Goal: Transaction & Acquisition: Book appointment/travel/reservation

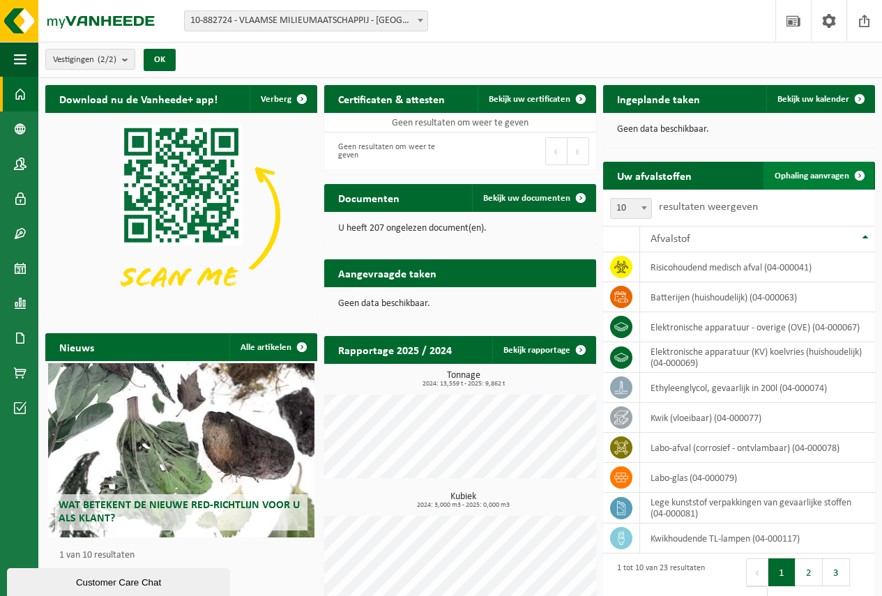
click at [814, 179] on span "Ophaling aanvragen" at bounding box center [812, 176] width 75 height 9
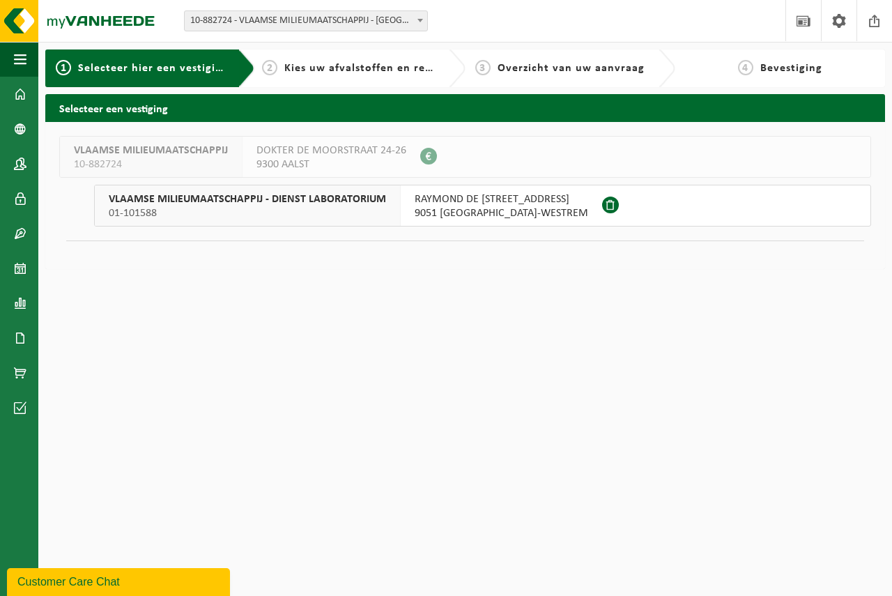
click at [494, 211] on span "9051 SINT-DENIJS-WESTREM" at bounding box center [502, 213] width 174 height 14
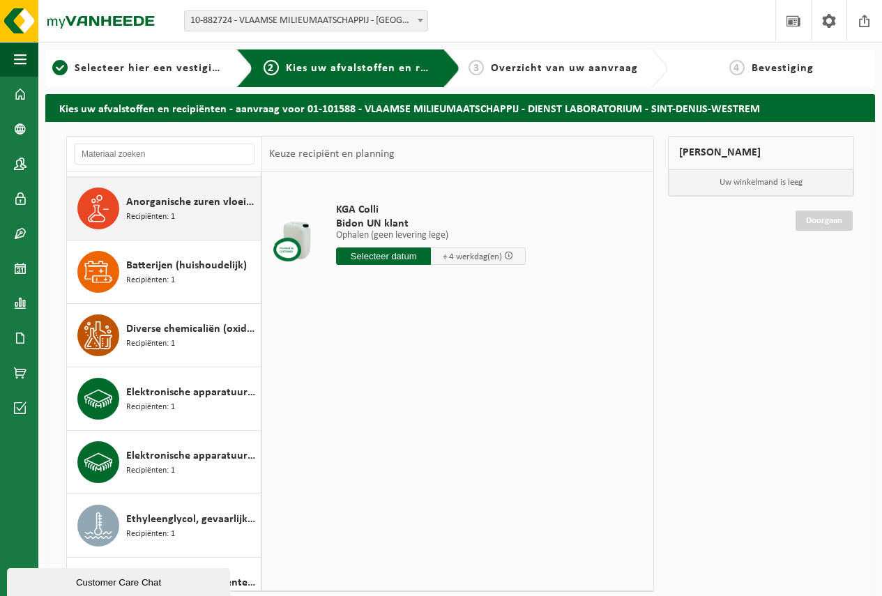
scroll to position [139, 0]
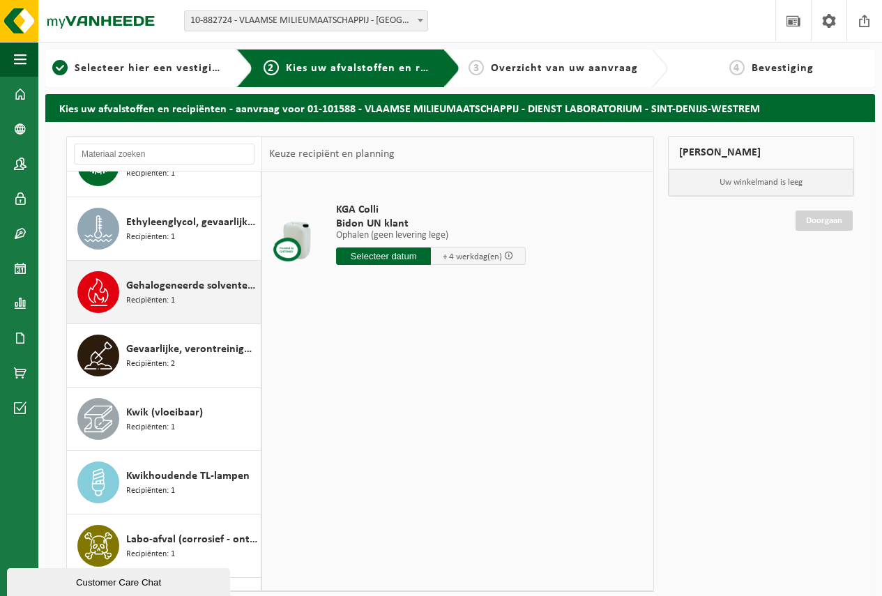
click at [196, 300] on div "Gehalogeneerde solventen in kleinverpakking Recipiënten: 1" at bounding box center [191, 292] width 131 height 42
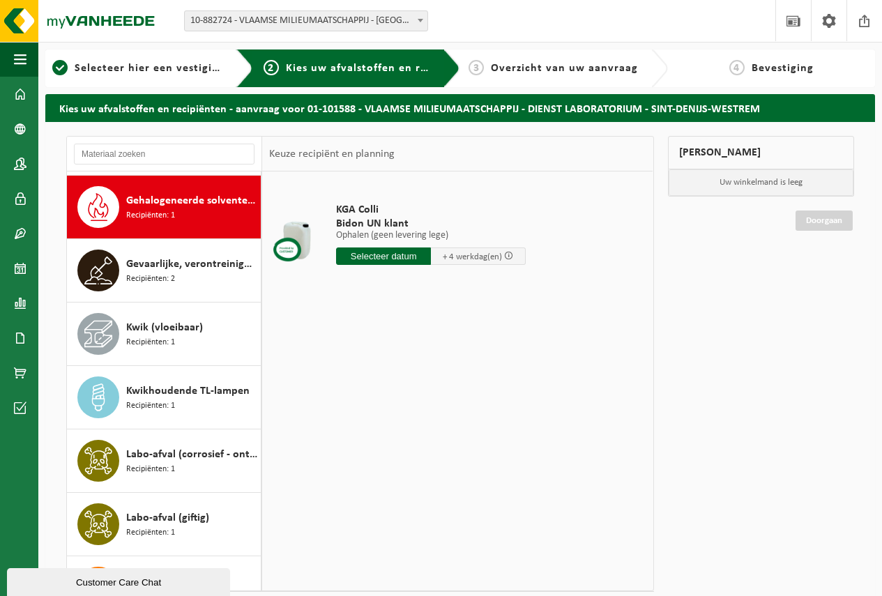
scroll to position [508, 0]
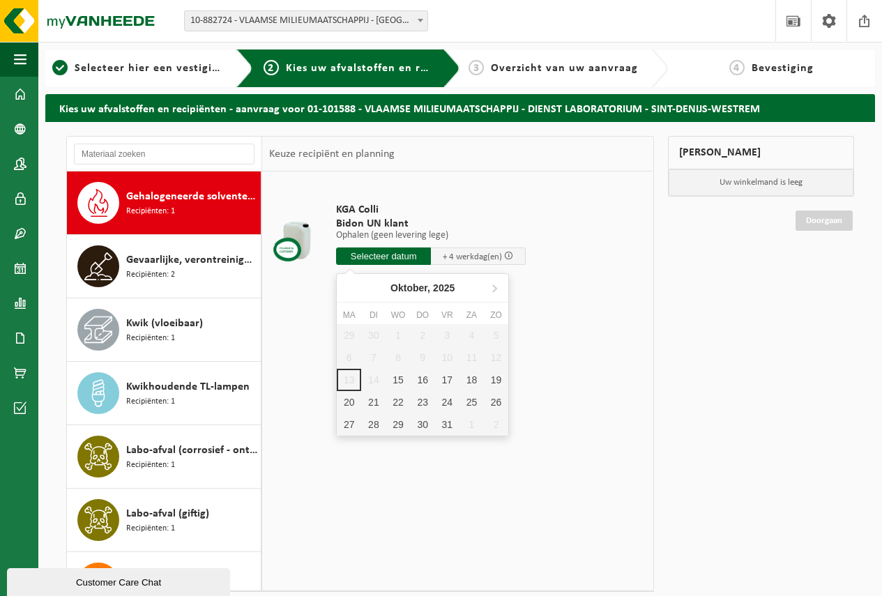
click at [376, 259] on input "text" at bounding box center [383, 256] width 95 height 17
click at [400, 380] on div "15" at bounding box center [398, 380] width 24 height 22
type input "Van 2025-10-15"
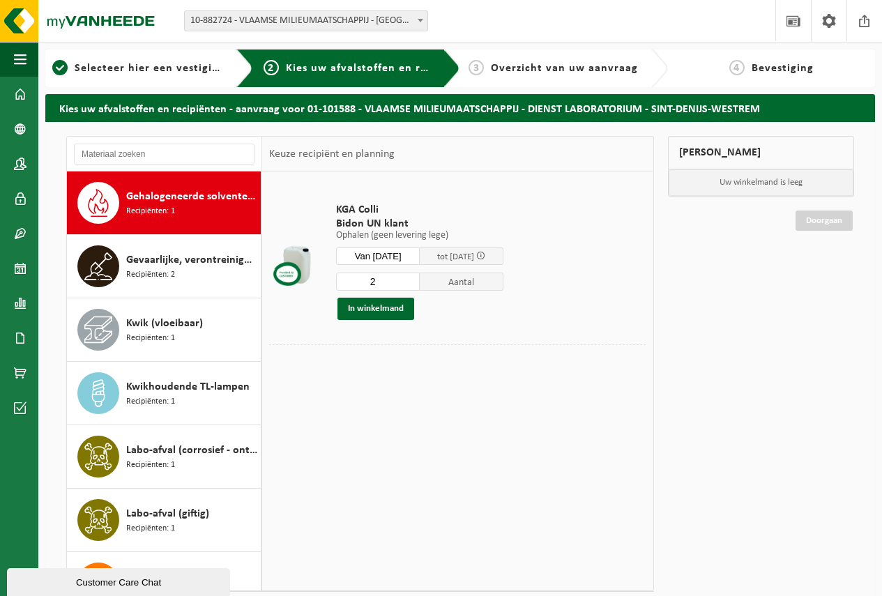
type input "2"
click at [418, 277] on input "2" at bounding box center [378, 282] width 84 height 18
click at [389, 311] on button "In winkelmand" at bounding box center [375, 309] width 77 height 22
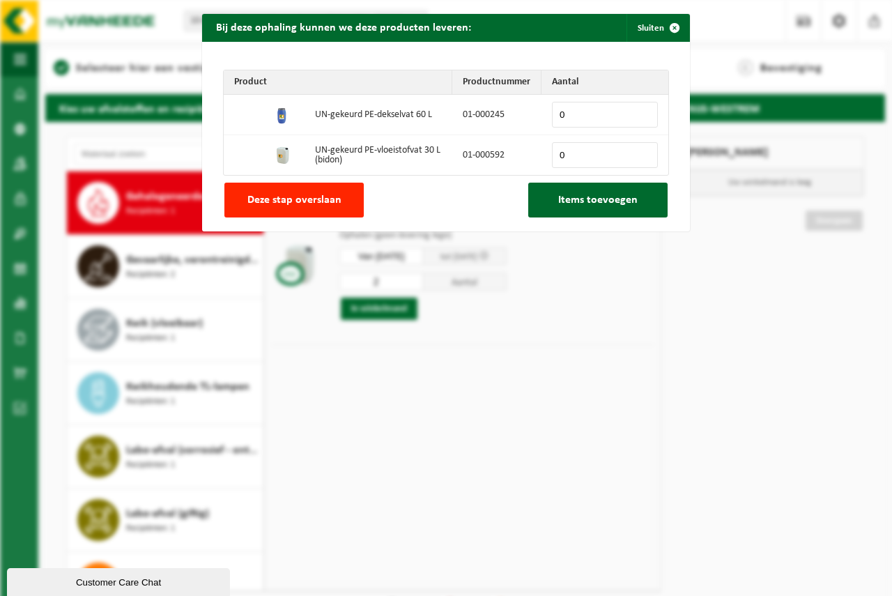
click at [289, 217] on div "Product Productnummer Aantal UN-gekeurd PE-dekselvat 60 L 01-000245 0 UN-gekeur…" at bounding box center [446, 137] width 488 height 190
click at [298, 201] on span "Deze stap overslaan" at bounding box center [295, 200] width 94 height 11
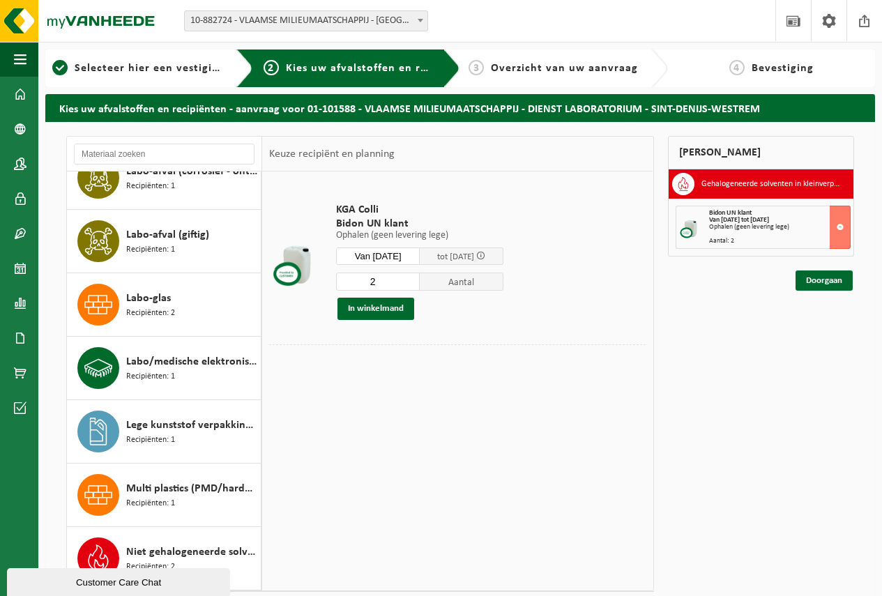
scroll to position [913, 0]
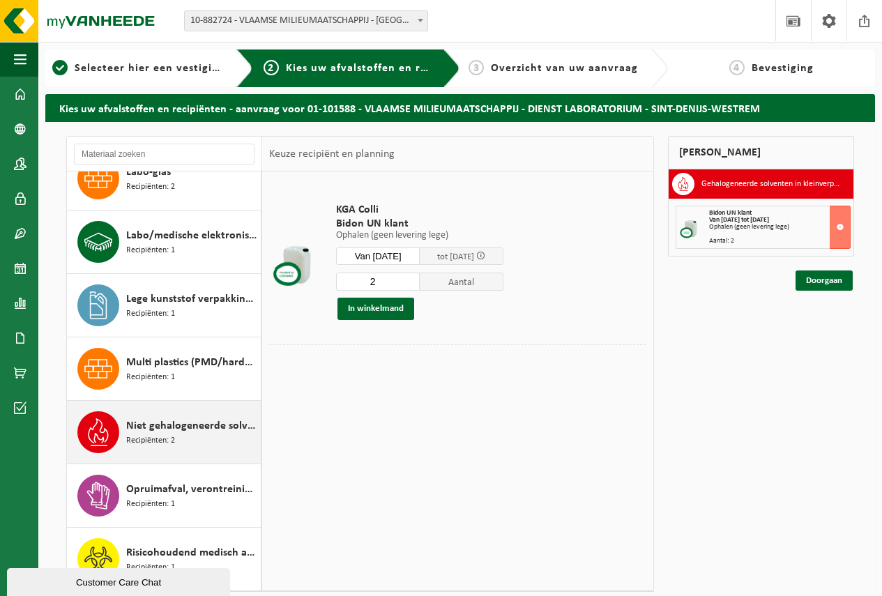
click at [189, 429] on span "Niet gehalogeneerde solventen - hoogcalorisch in kleinverpakking" at bounding box center [191, 426] width 131 height 17
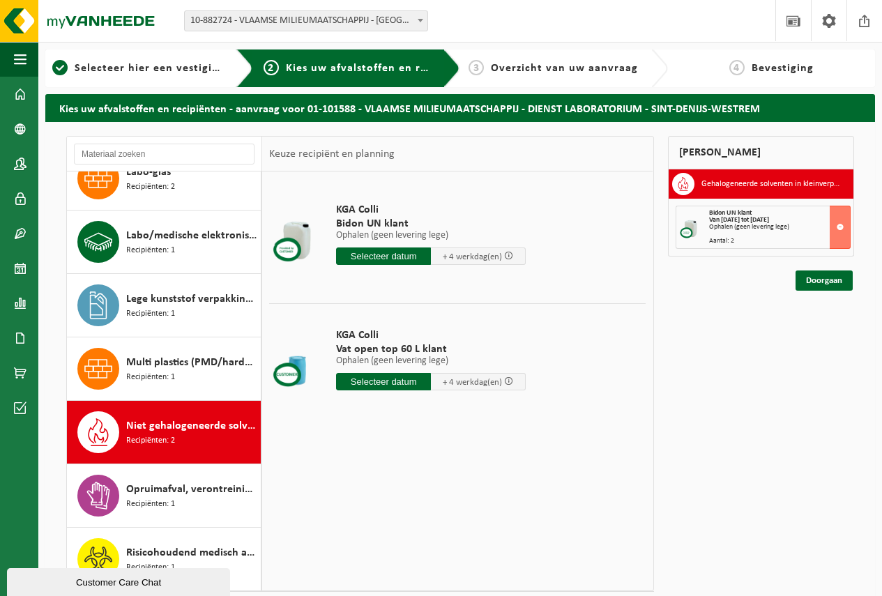
click at [399, 259] on input "text" at bounding box center [383, 256] width 95 height 17
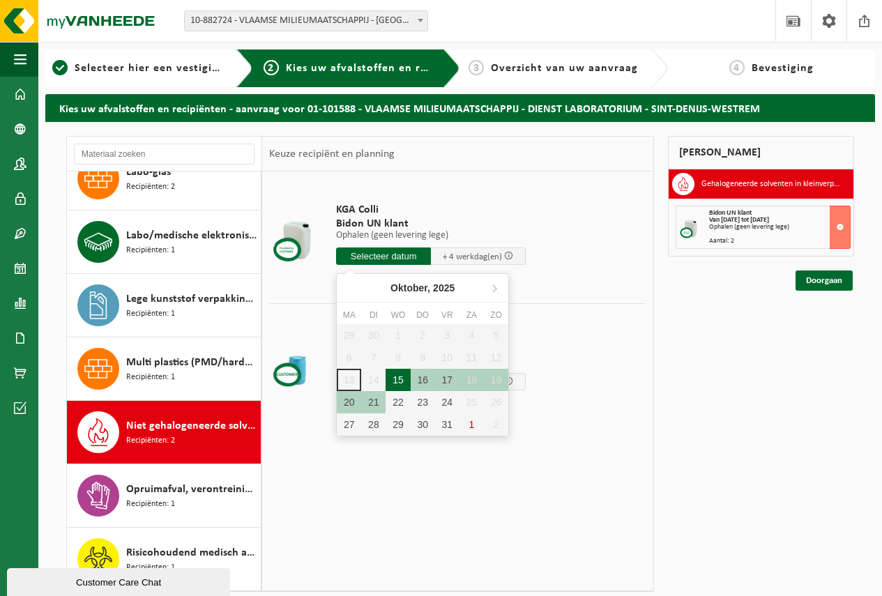
click at [399, 377] on div "15" at bounding box center [398, 380] width 24 height 22
type input "Van 2025-10-15"
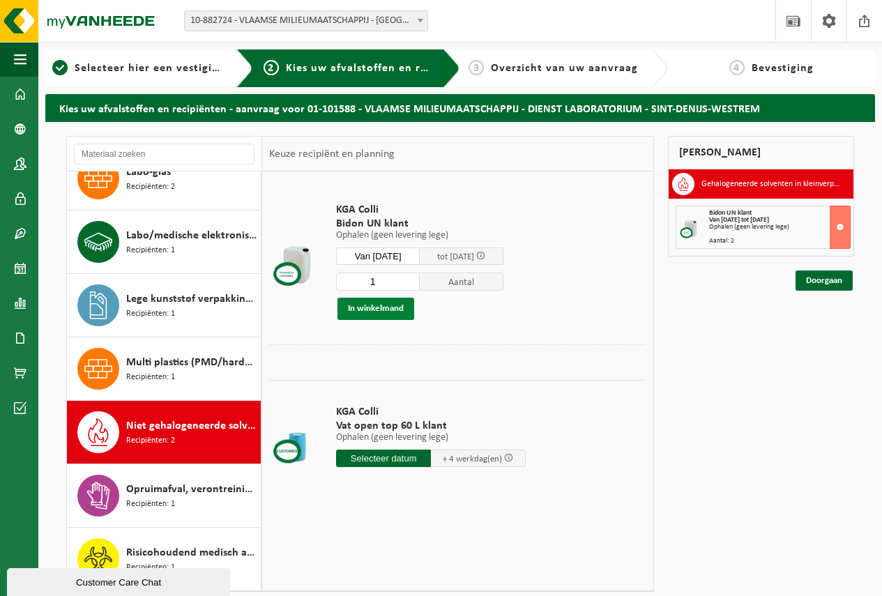
click at [386, 307] on button "In winkelmand" at bounding box center [375, 309] width 77 height 22
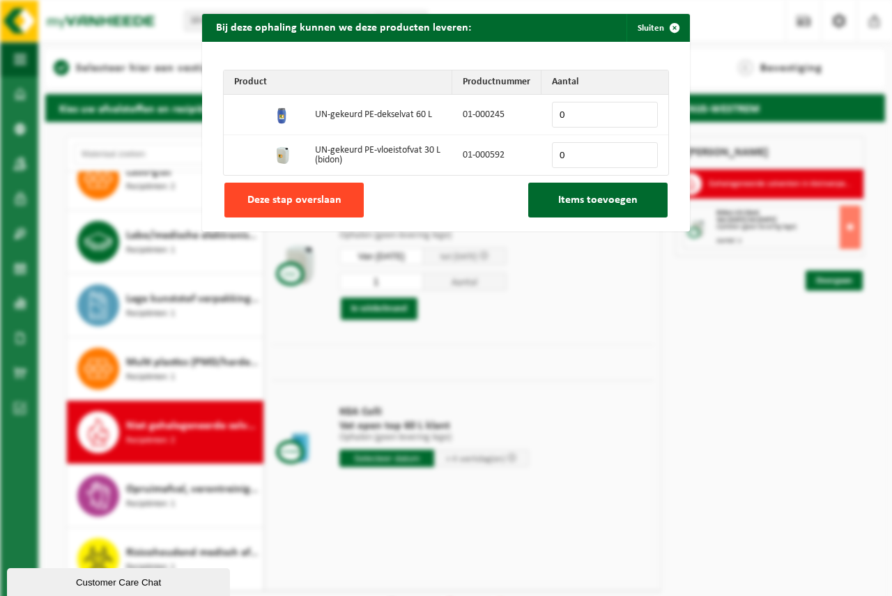
click at [308, 203] on span "Deze stap overslaan" at bounding box center [295, 200] width 94 height 11
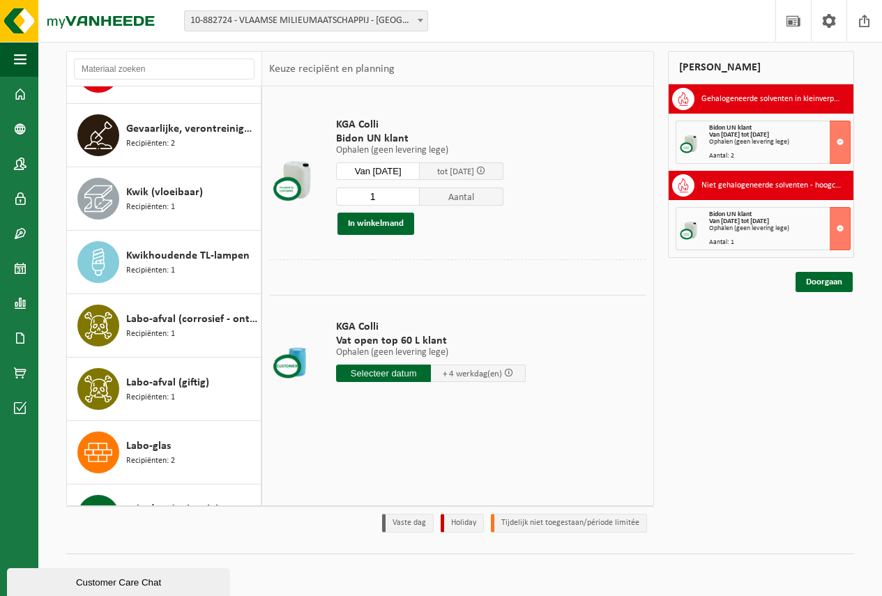
scroll to position [564, 0]
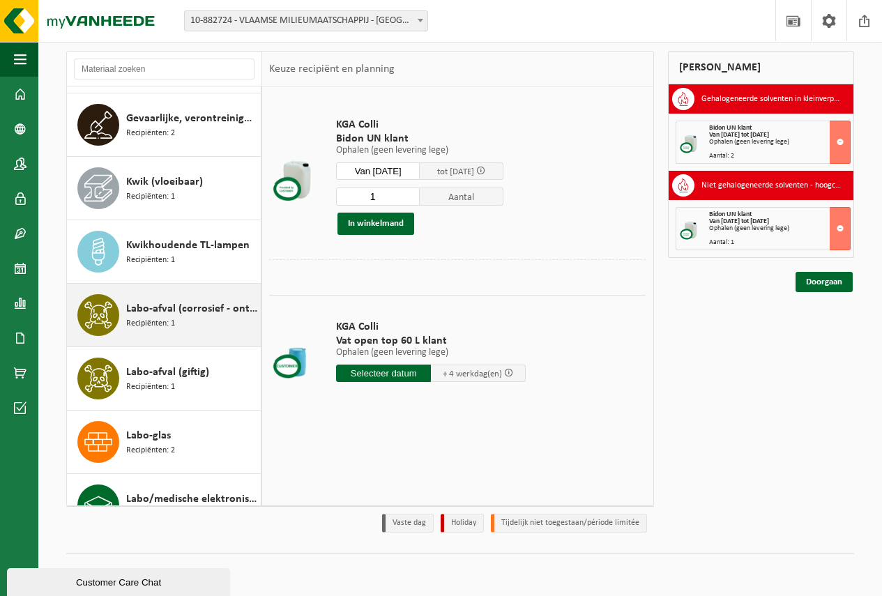
click at [199, 311] on span "Labo-afval (corrosief - ontvlambaar)" at bounding box center [191, 308] width 131 height 17
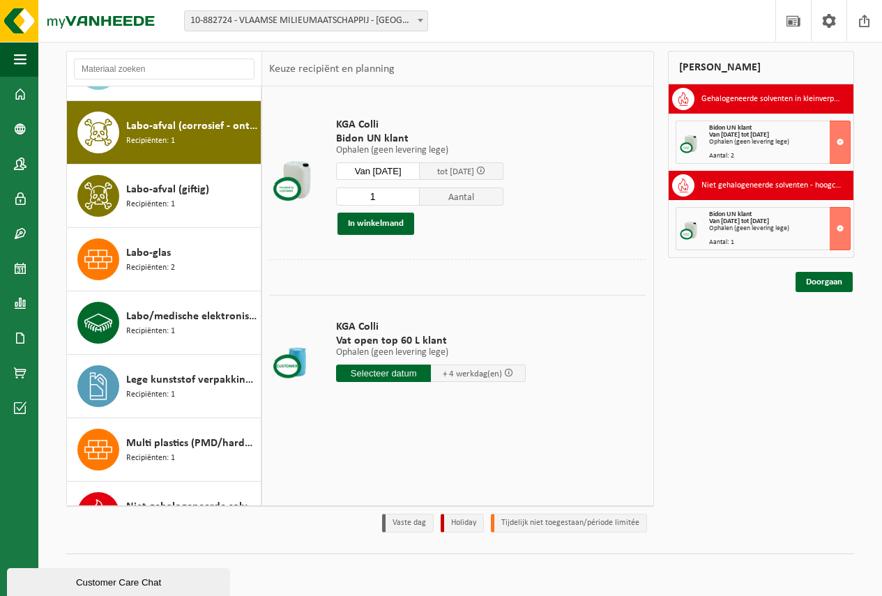
scroll to position [761, 0]
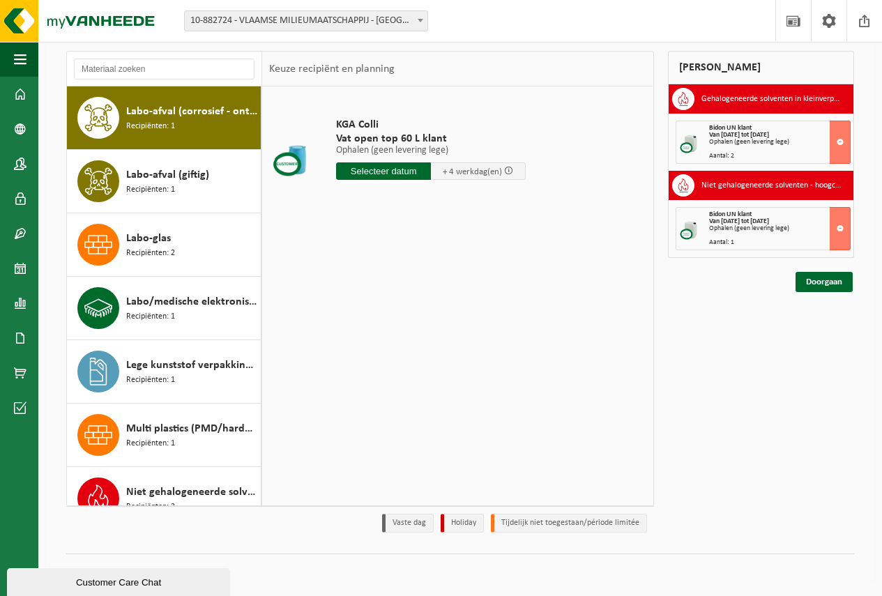
click at [393, 172] on input "text" at bounding box center [383, 170] width 95 height 17
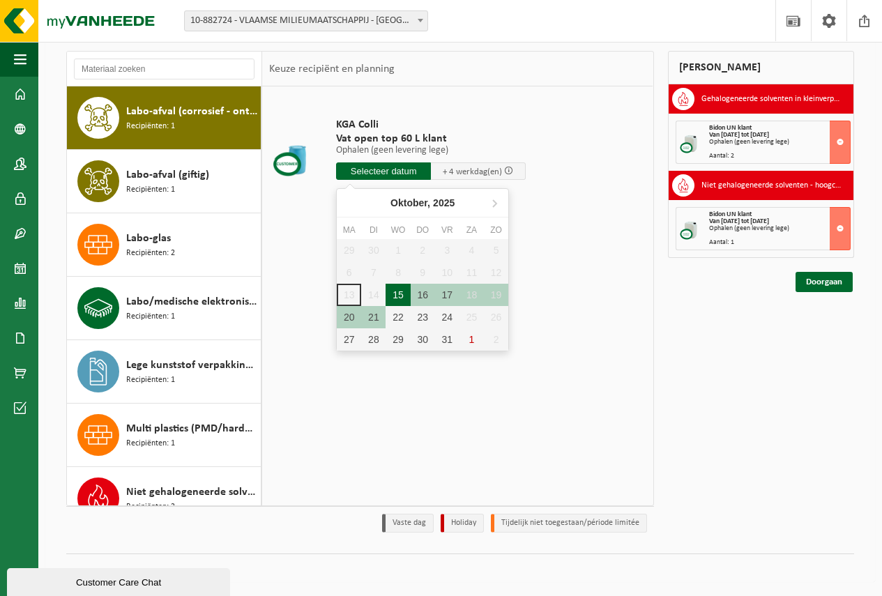
click at [392, 291] on div "15" at bounding box center [398, 295] width 24 height 22
type input "Van 2025-10-15"
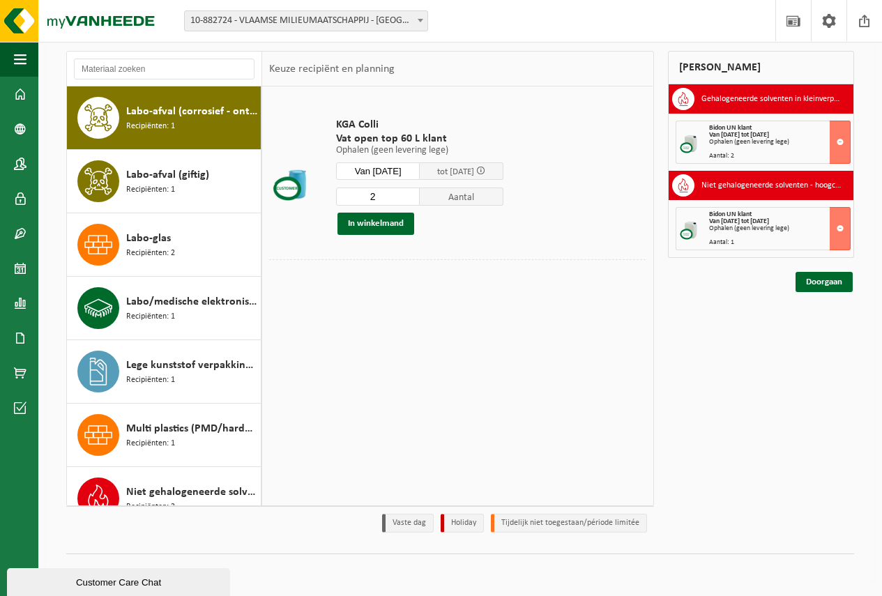
click at [416, 194] on input "2" at bounding box center [378, 197] width 84 height 18
type input "3"
click at [416, 194] on input "3" at bounding box center [378, 197] width 84 height 18
click at [397, 222] on button "In winkelmand" at bounding box center [375, 224] width 77 height 22
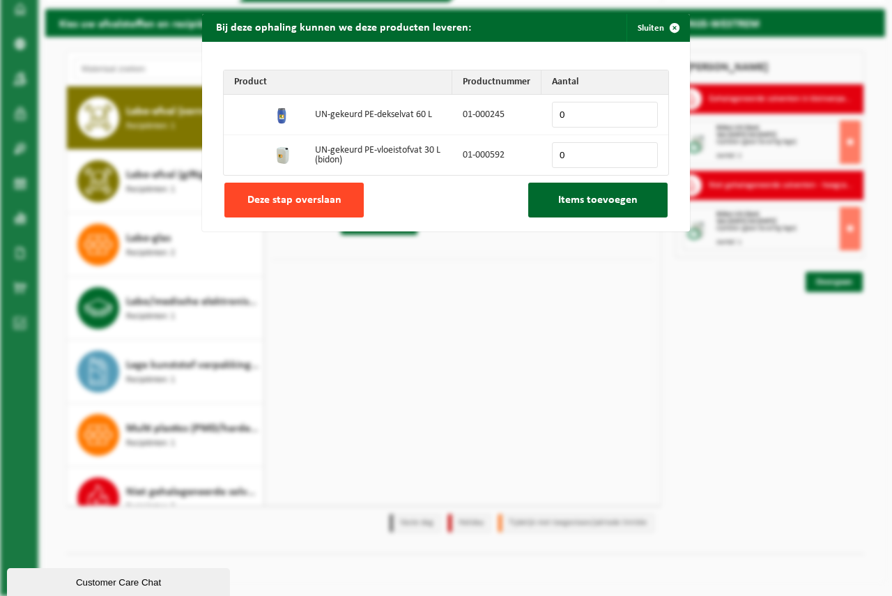
click at [290, 204] on span "Deze stap overslaan" at bounding box center [295, 200] width 94 height 11
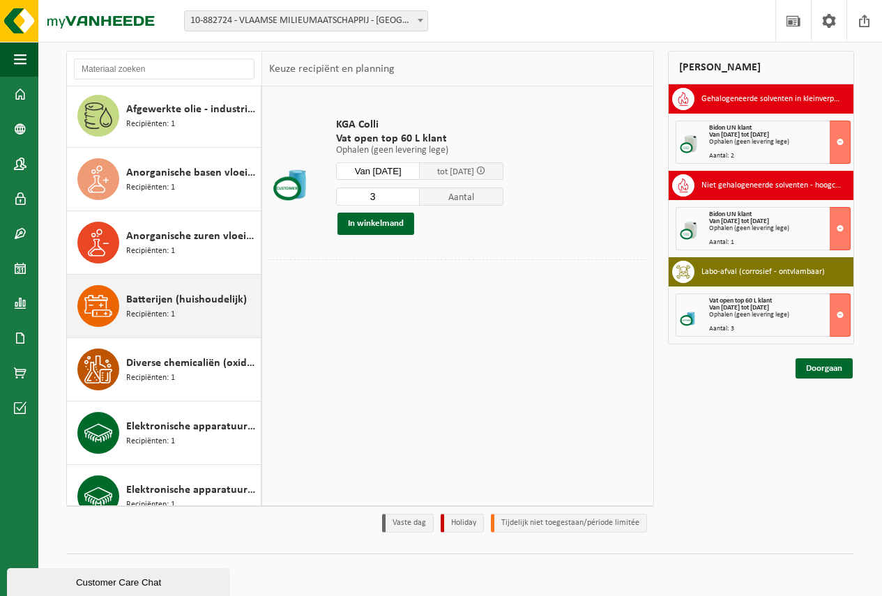
scroll to position [0, 0]
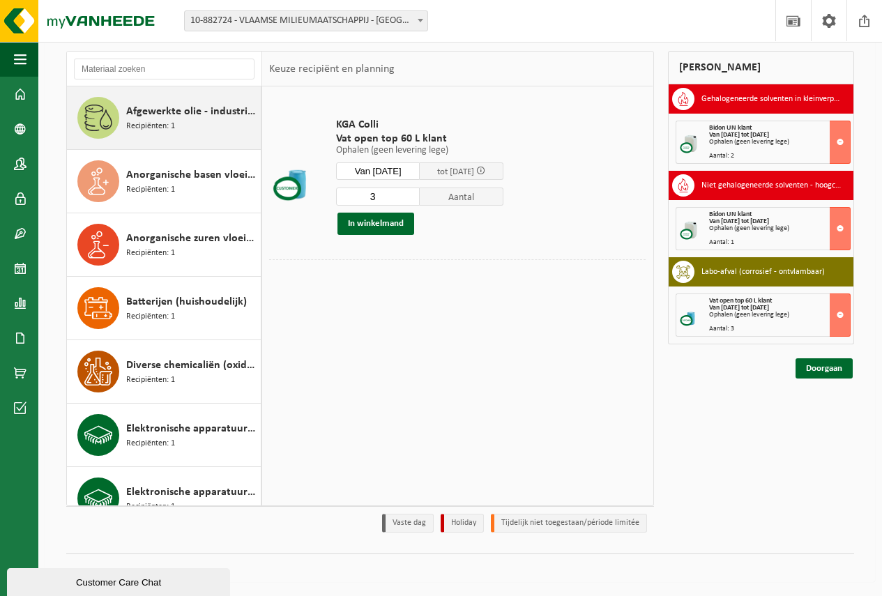
click at [195, 113] on span "Afgewerkte olie - industrie in kleinverpakking" at bounding box center [191, 111] width 131 height 17
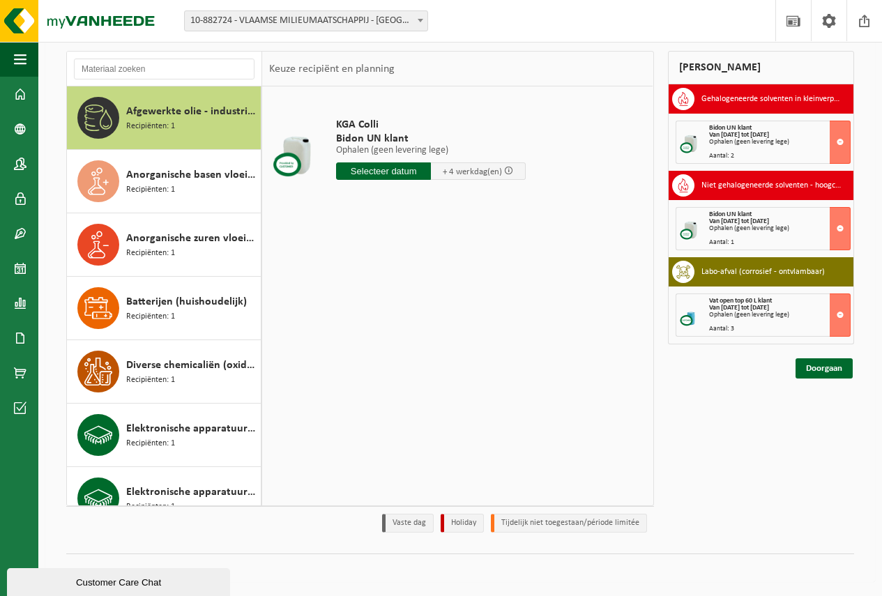
click at [390, 174] on input "text" at bounding box center [383, 170] width 95 height 17
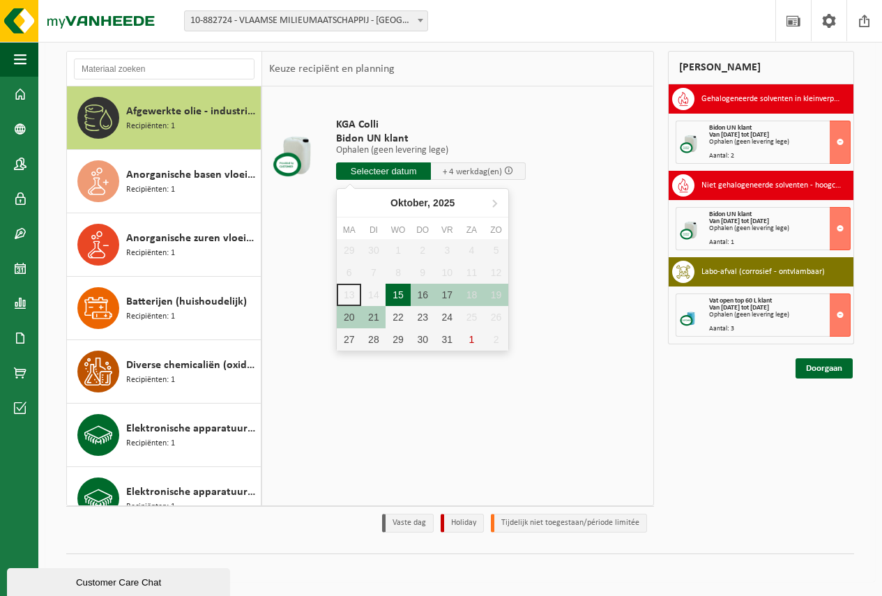
click at [393, 296] on div "15" at bounding box center [398, 295] width 24 height 22
type input "Van 2025-10-15"
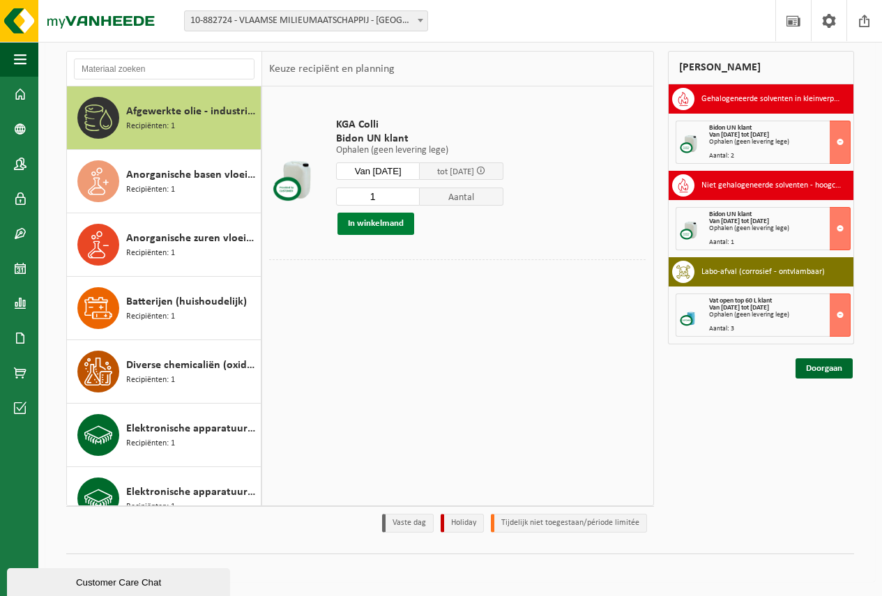
click at [390, 223] on button "In winkelmand" at bounding box center [375, 224] width 77 height 22
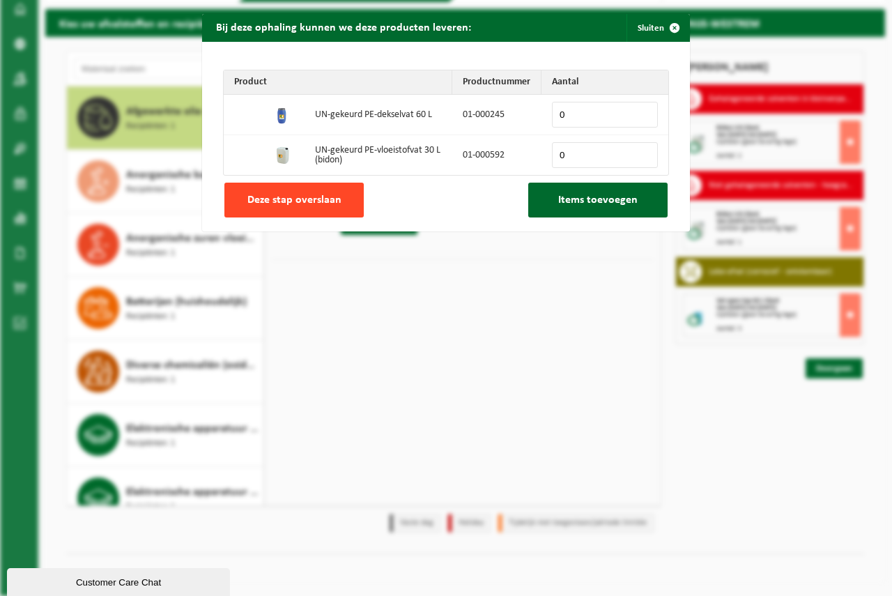
click at [306, 211] on button "Deze stap overslaan" at bounding box center [293, 200] width 139 height 35
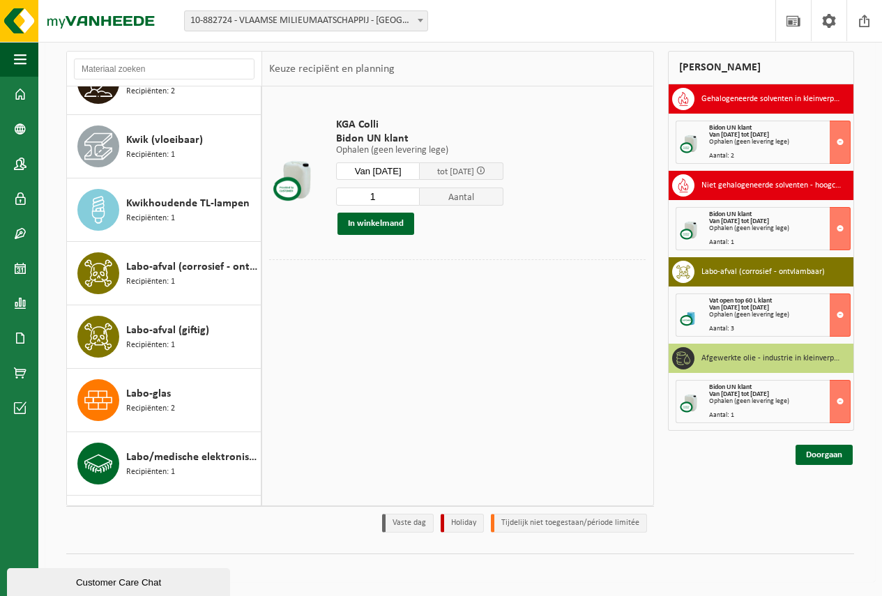
scroll to position [697, 0]
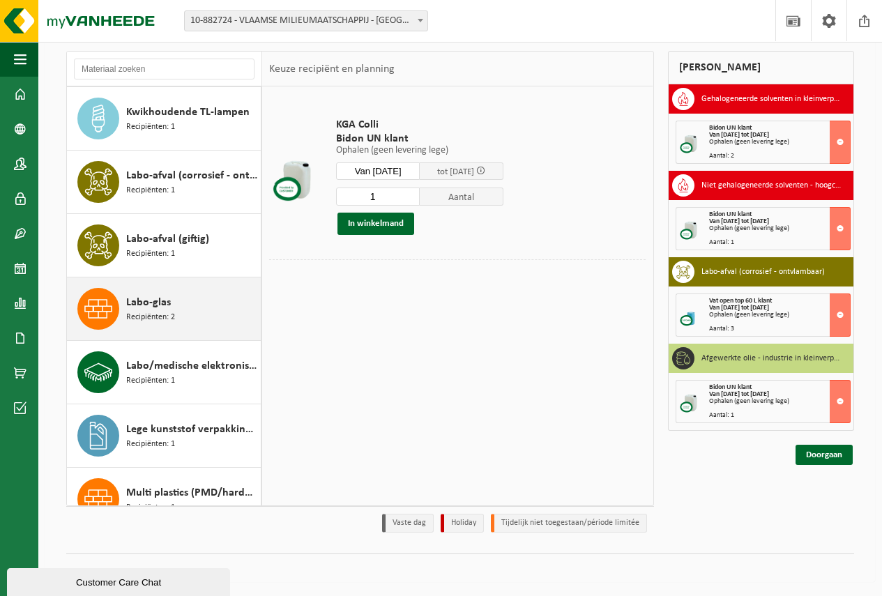
click at [153, 314] on span "Recipiënten: 2" at bounding box center [150, 317] width 49 height 13
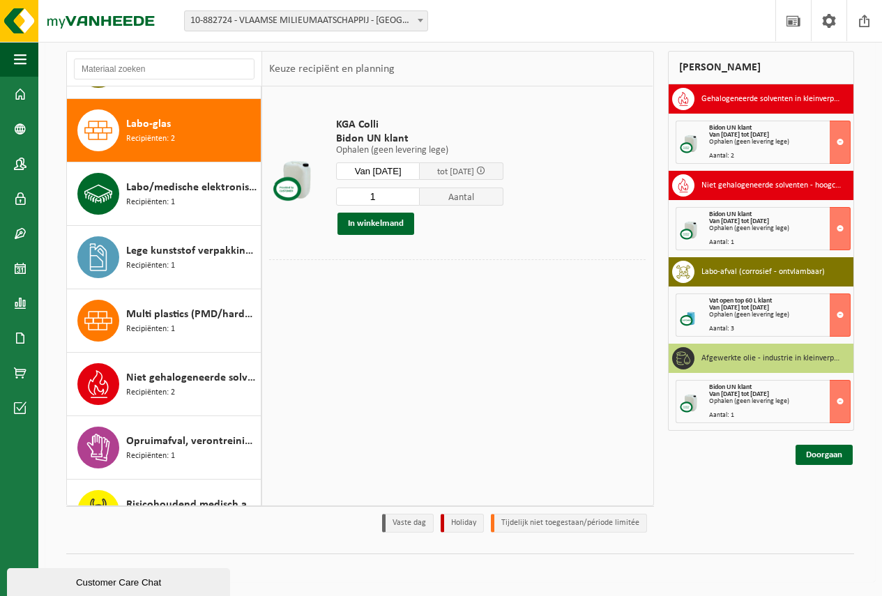
scroll to position [888, 0]
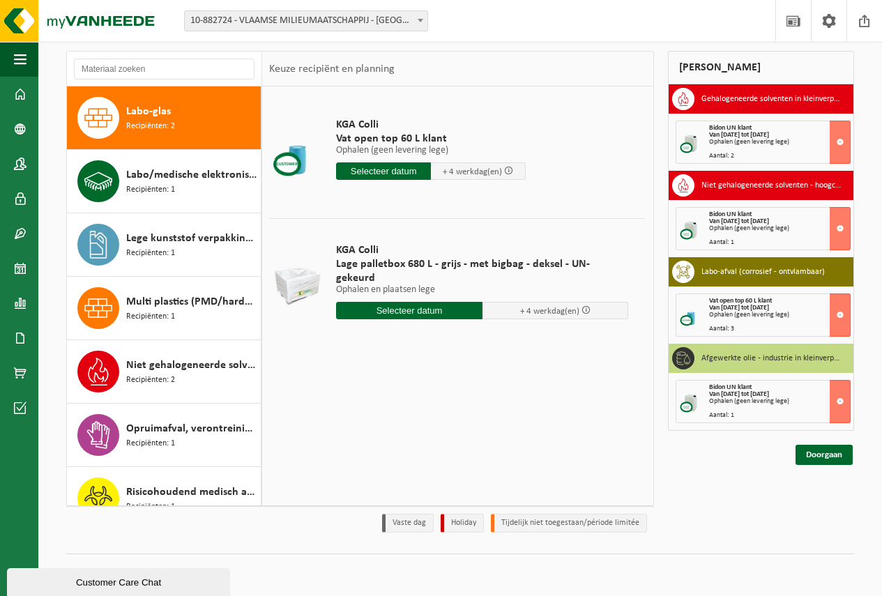
click at [384, 302] on input "text" at bounding box center [409, 310] width 146 height 17
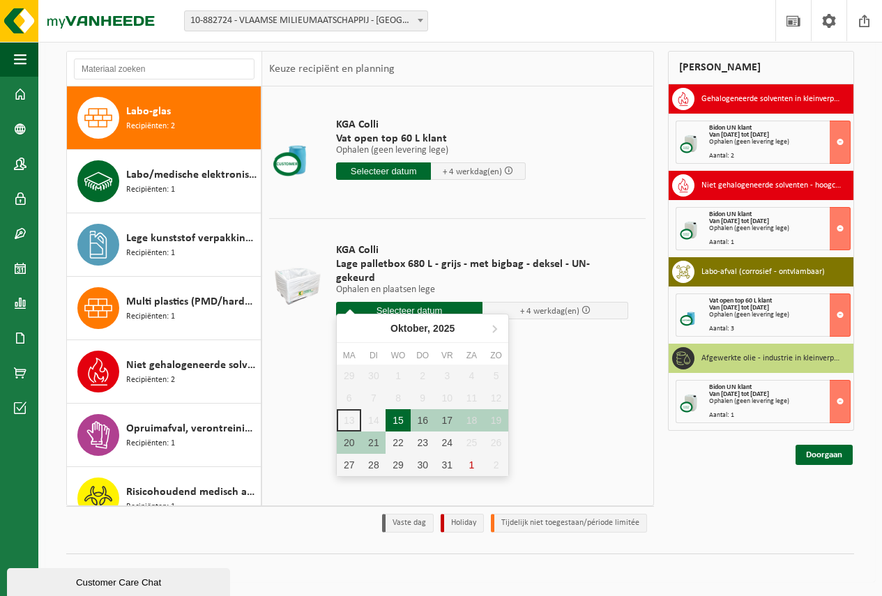
click at [399, 413] on div "15" at bounding box center [398, 420] width 24 height 22
type input "Van 2025-10-15"
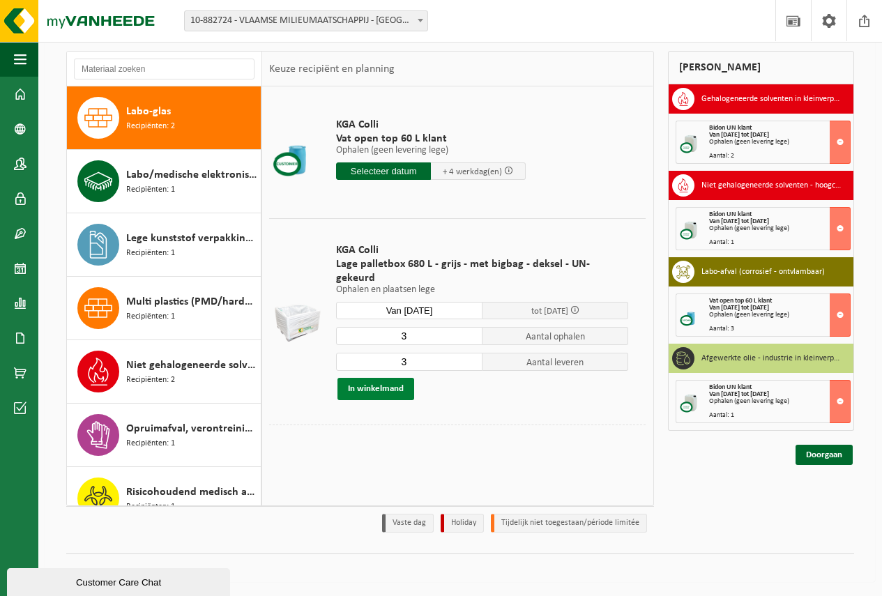
click at [393, 378] on button "In winkelmand" at bounding box center [375, 389] width 77 height 22
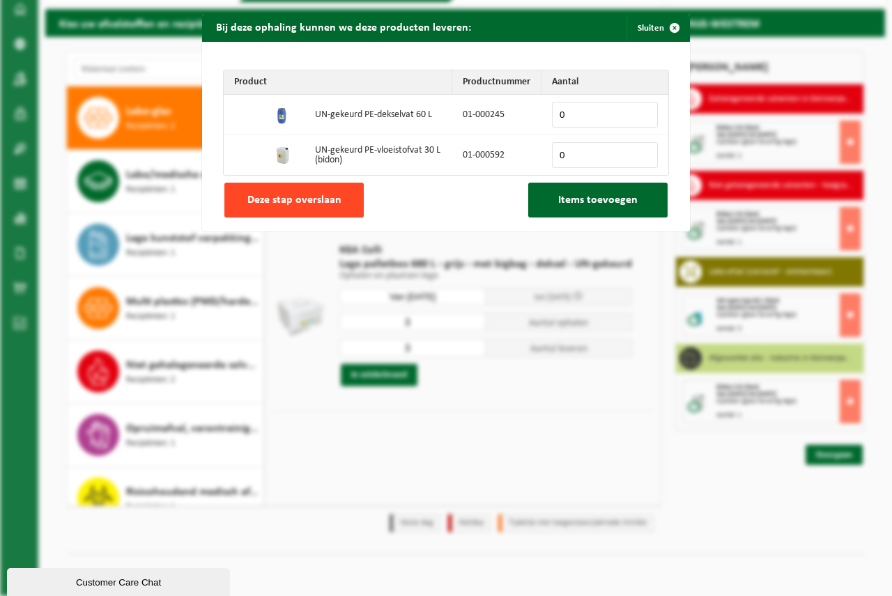
click at [284, 196] on span "Deze stap overslaan" at bounding box center [295, 200] width 94 height 11
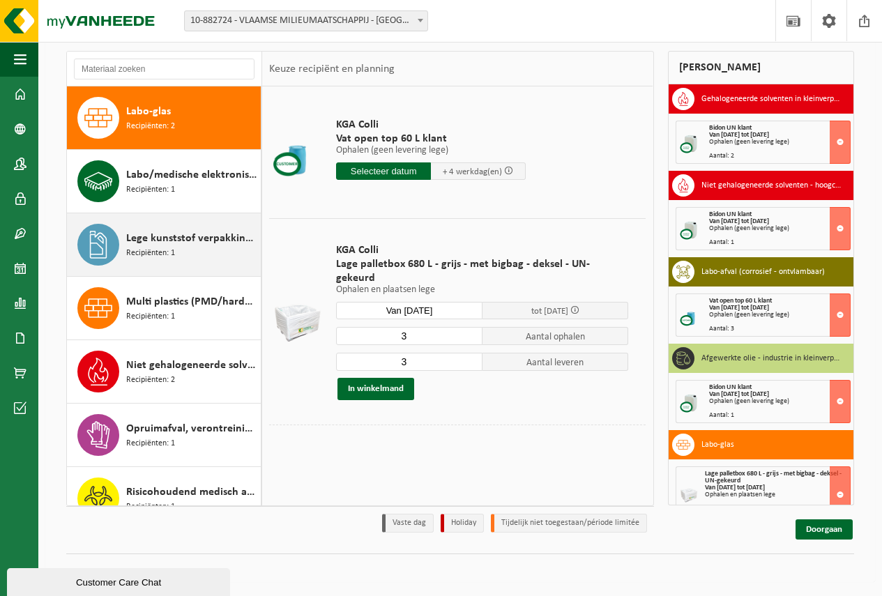
click at [185, 245] on span "Lege kunststof verpakkingen van gevaarlijke stoffen" at bounding box center [191, 238] width 131 height 17
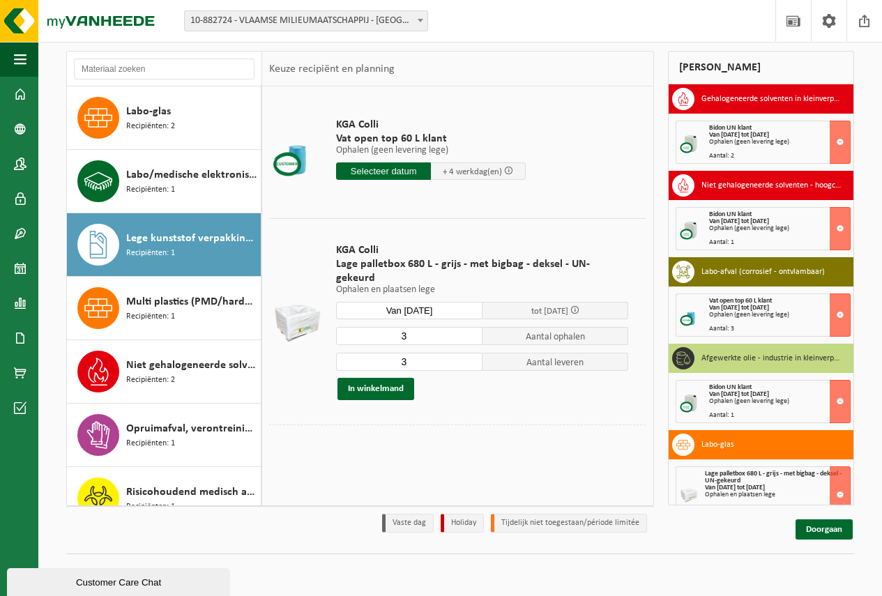
scroll to position [913, 0]
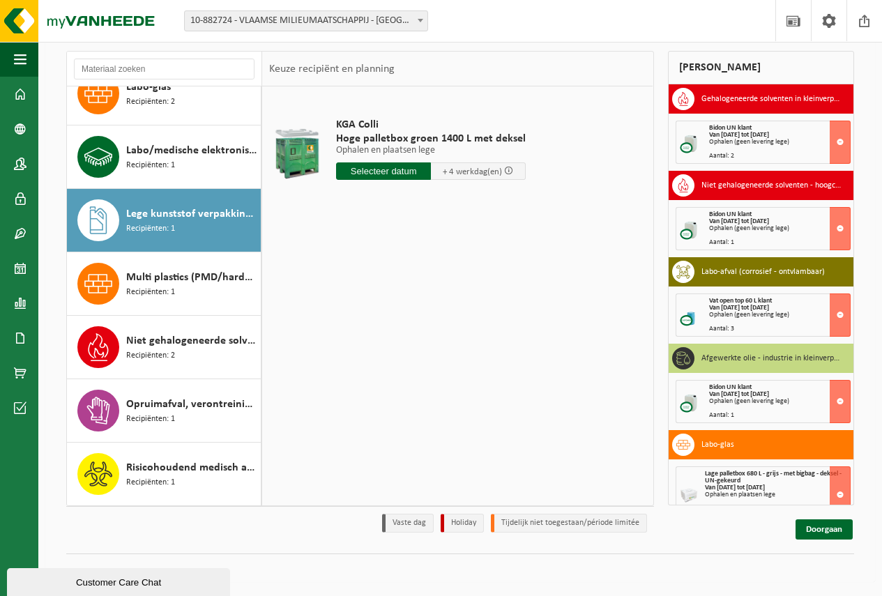
click at [353, 170] on input "text" at bounding box center [383, 170] width 95 height 17
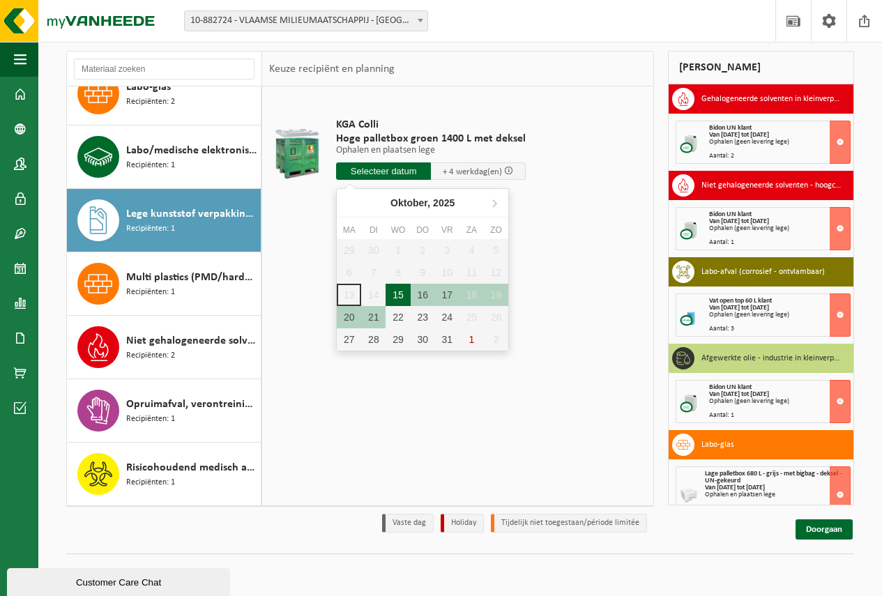
click at [400, 298] on div "15" at bounding box center [398, 295] width 24 height 22
type input "Van 2025-10-15"
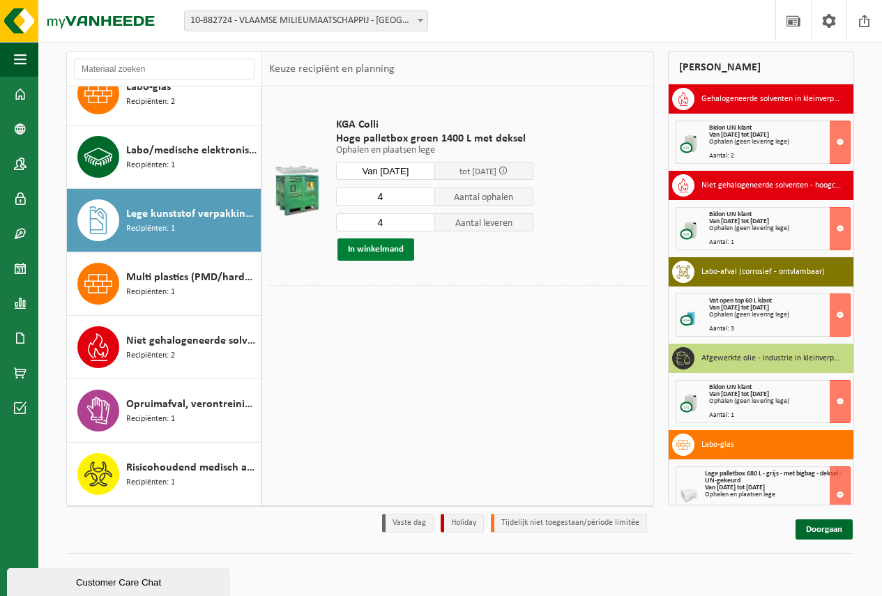
click at [395, 248] on button "In winkelmand" at bounding box center [375, 249] width 77 height 22
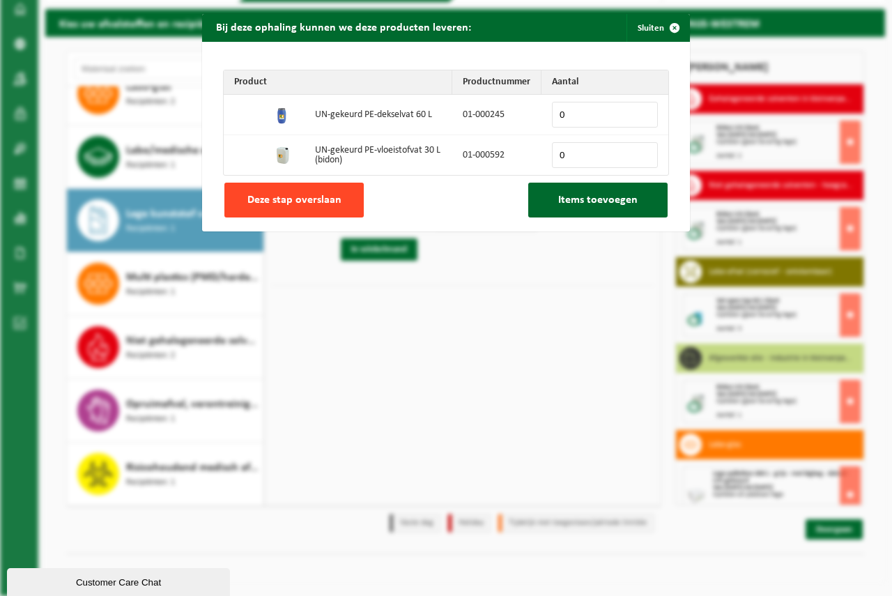
click at [308, 201] on span "Deze stap overslaan" at bounding box center [295, 200] width 94 height 11
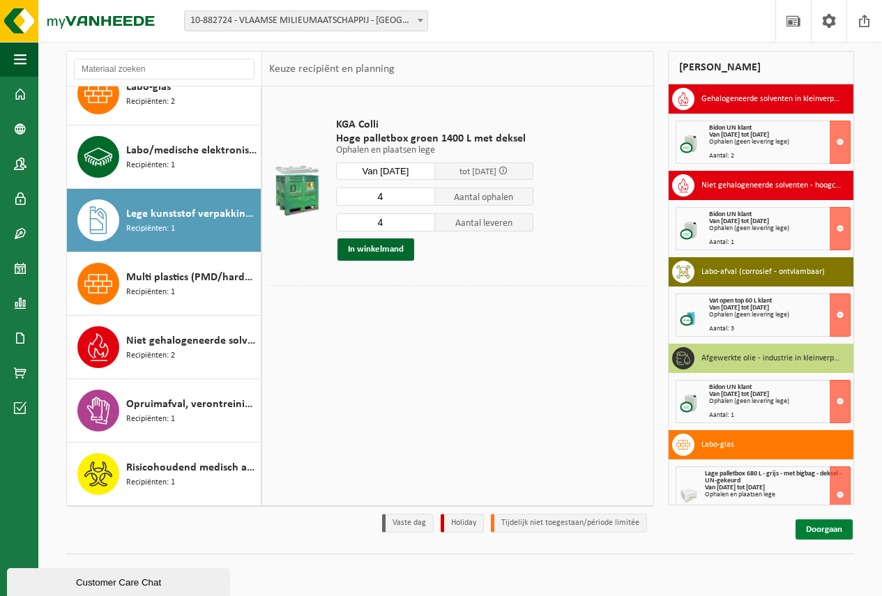
click at [805, 535] on link "Doorgaan" at bounding box center [823, 529] width 57 height 20
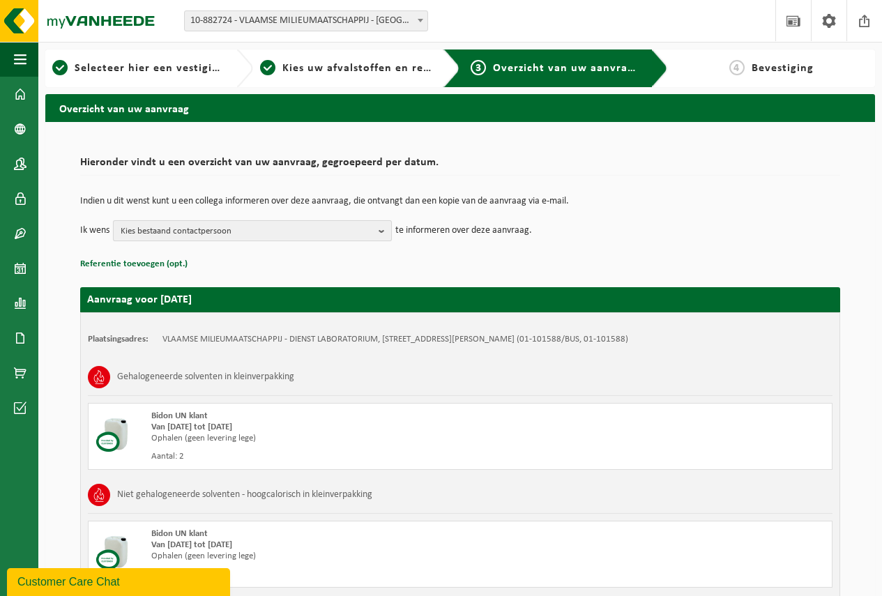
click at [236, 235] on span "Kies bestaand contactpersoon" at bounding box center [247, 231] width 252 height 21
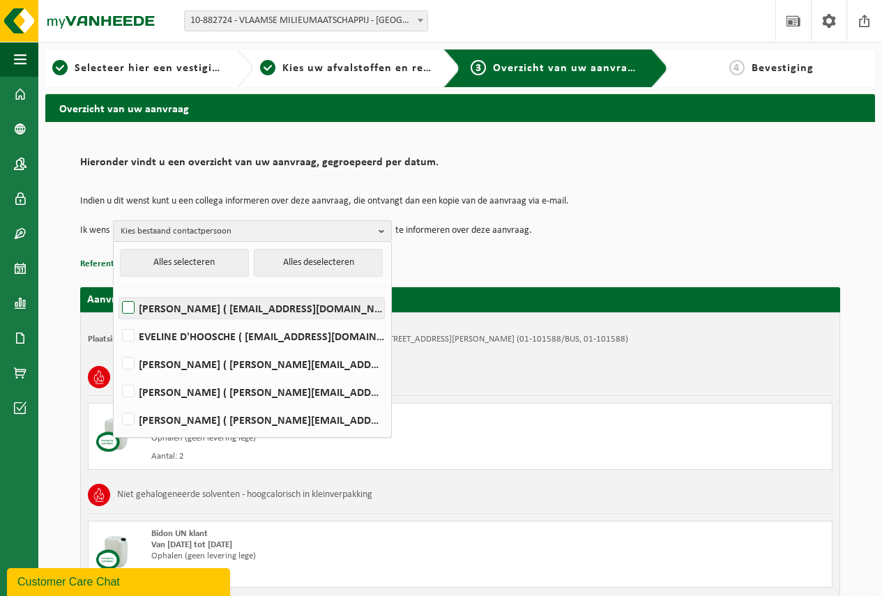
click at [128, 305] on label "Griet Annemans ( g.annemans@vmm.be )" at bounding box center [251, 308] width 265 height 21
click at [117, 291] on input "Griet Annemans ( g.annemans@vmm.be )" at bounding box center [116, 290] width 1 height 1
checkbox input "true"
click at [581, 264] on p "Referentie toevoegen (opt.)" at bounding box center [460, 264] width 760 height 18
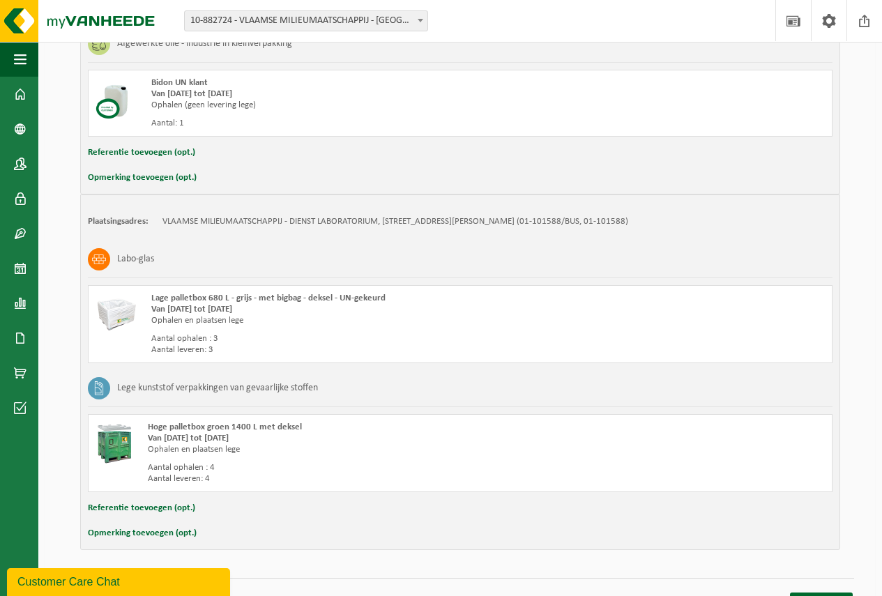
scroll to position [711, 0]
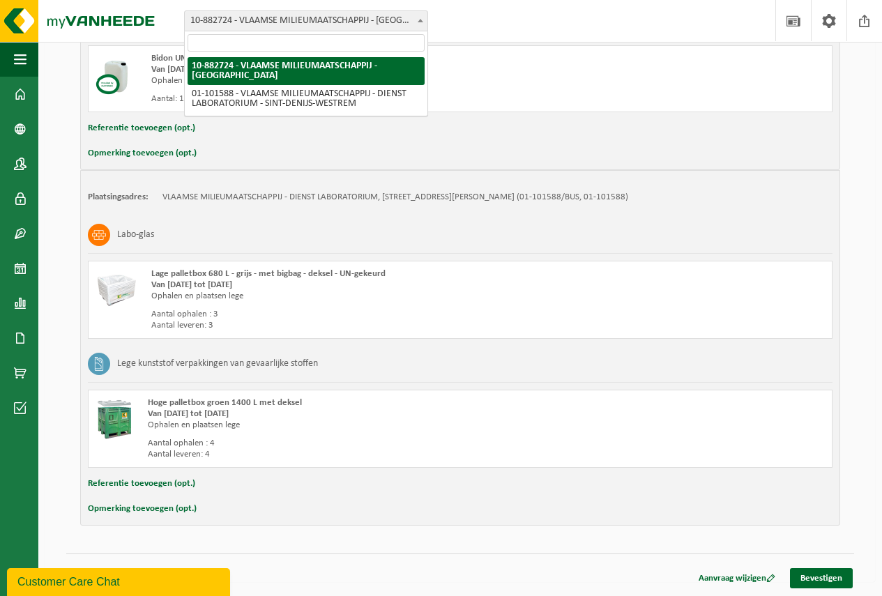
click at [420, 23] on span at bounding box center [420, 20] width 14 height 18
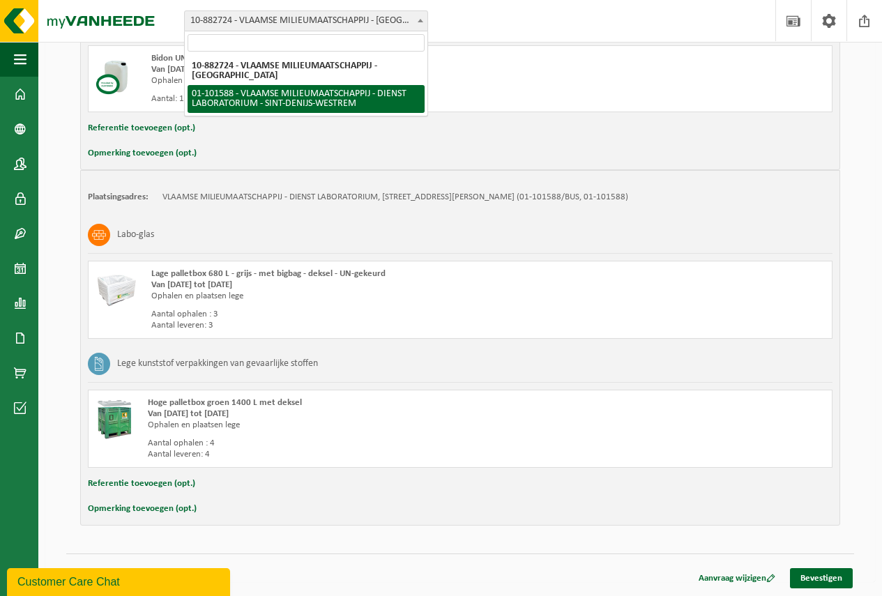
select select "111040"
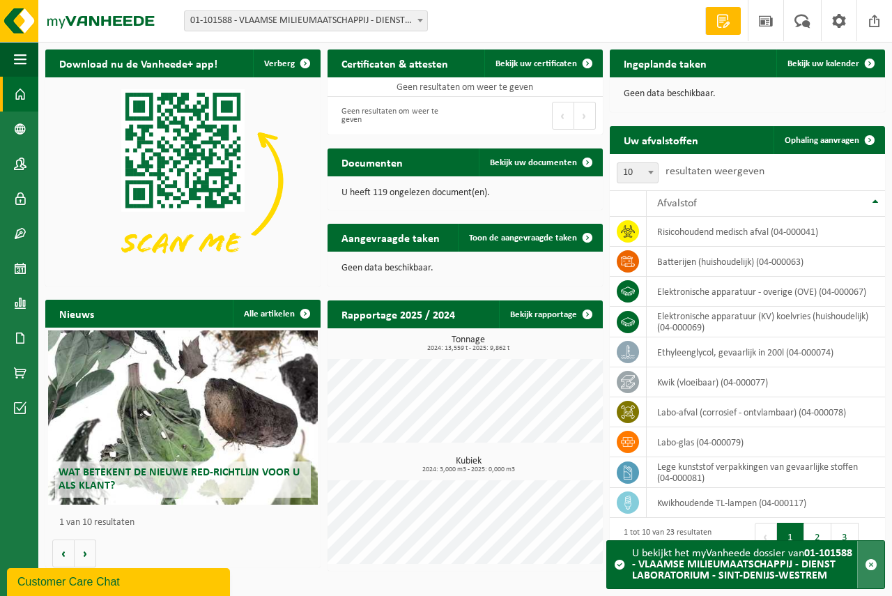
click at [871, 565] on span "button" at bounding box center [871, 564] width 13 height 13
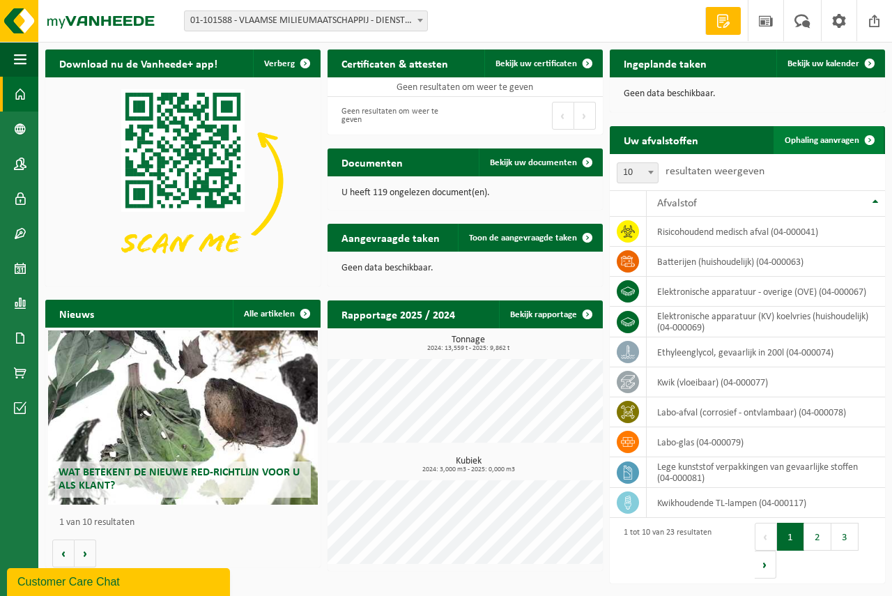
click at [825, 142] on span "Ophaling aanvragen" at bounding box center [822, 140] width 75 height 9
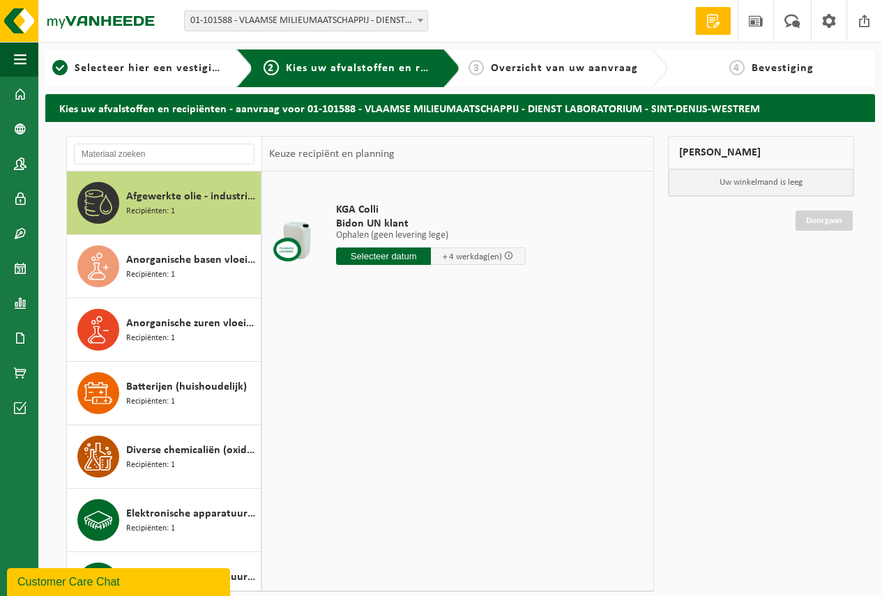
click at [420, 24] on span at bounding box center [420, 20] width 14 height 18
click at [409, 255] on input "text" at bounding box center [383, 256] width 95 height 17
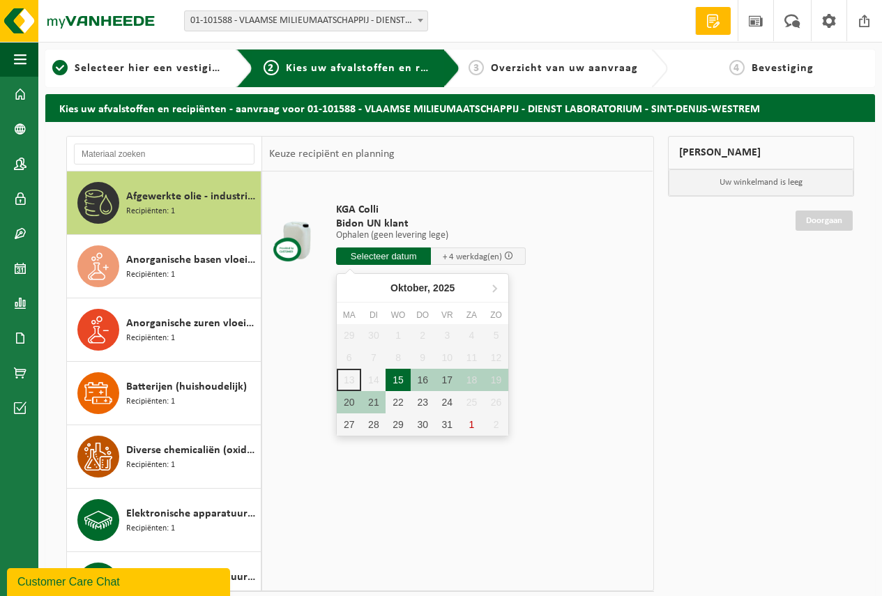
click at [397, 372] on div "15" at bounding box center [398, 380] width 24 height 22
type input "Van 2025-10-15"
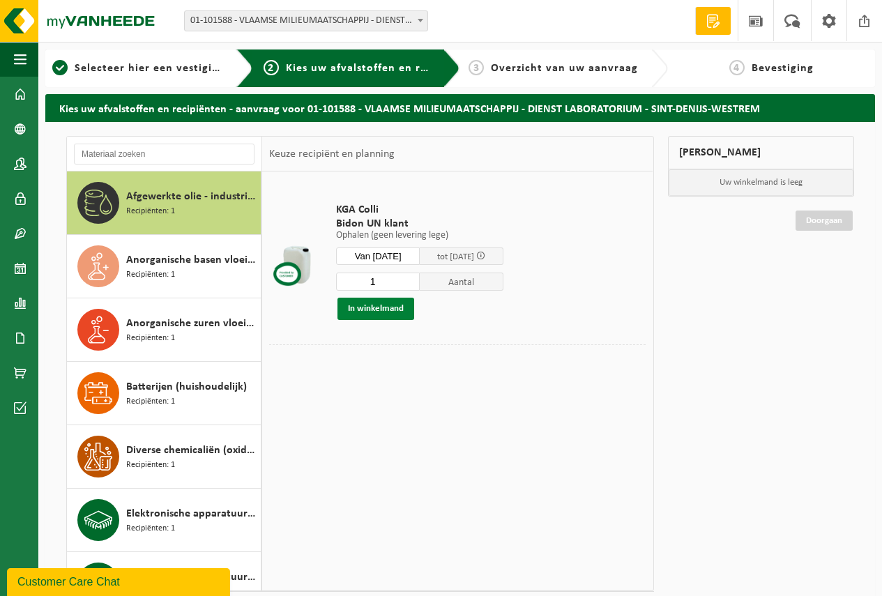
click at [393, 311] on button "In winkelmand" at bounding box center [375, 309] width 77 height 22
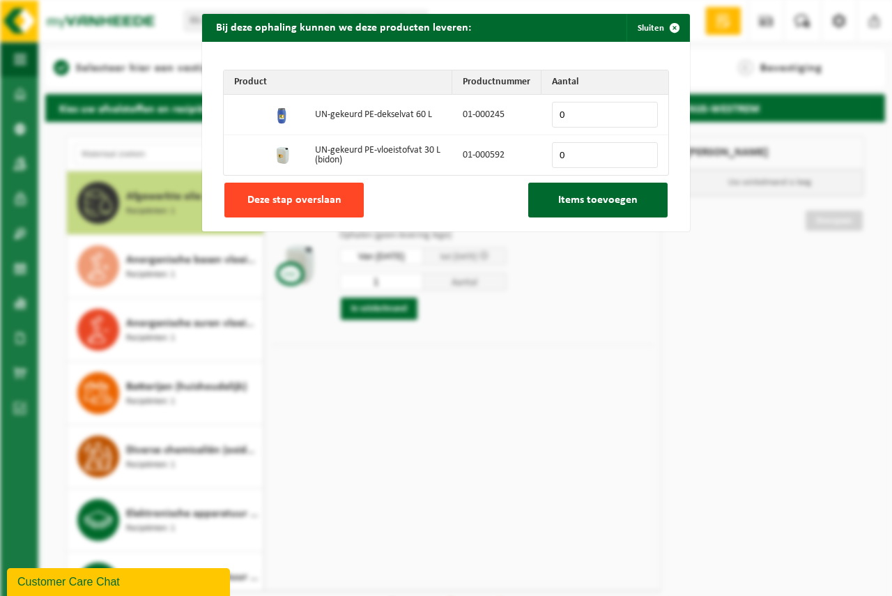
click at [305, 199] on span "Deze stap overslaan" at bounding box center [295, 200] width 94 height 11
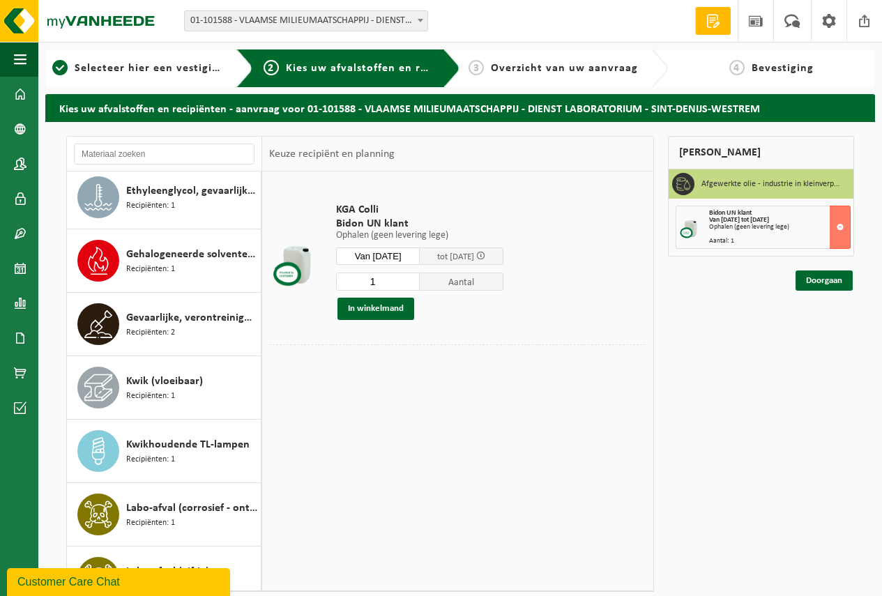
scroll to position [488, 0]
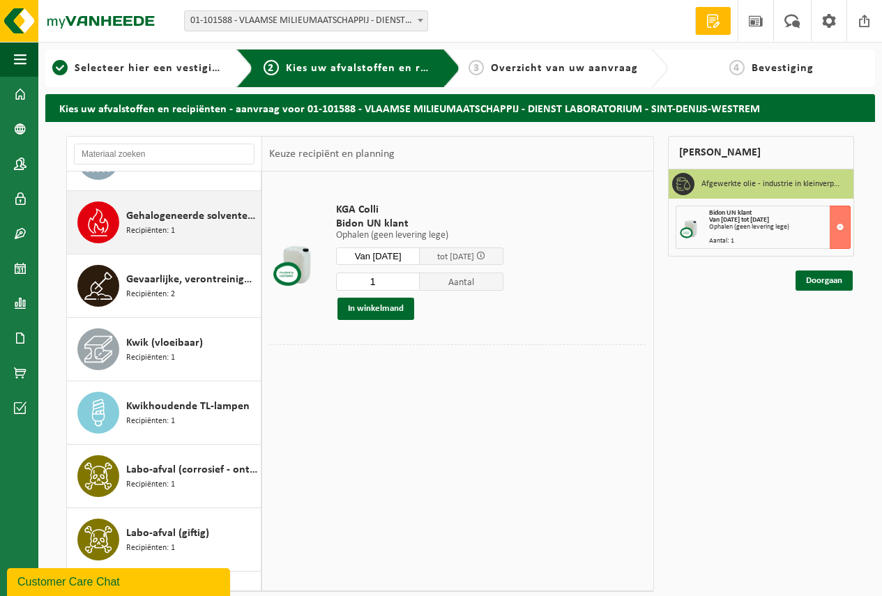
click at [190, 216] on span "Gehalogeneerde solventen in kleinverpakking" at bounding box center [191, 216] width 131 height 17
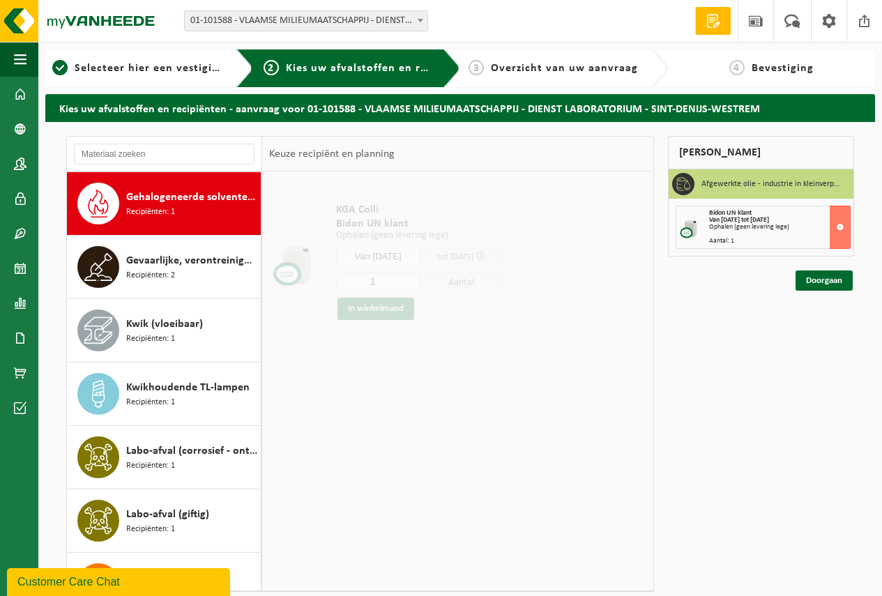
scroll to position [508, 0]
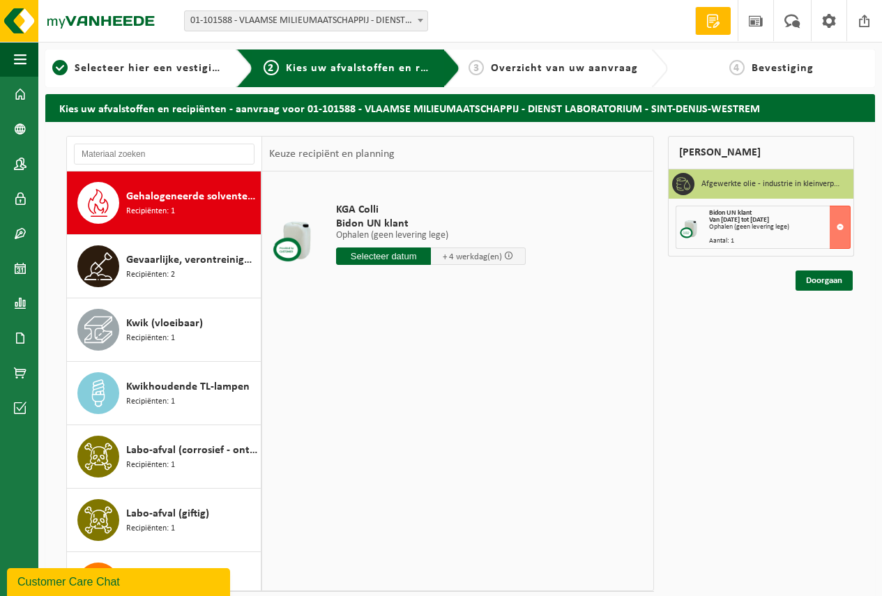
click at [390, 259] on input "text" at bounding box center [383, 256] width 95 height 17
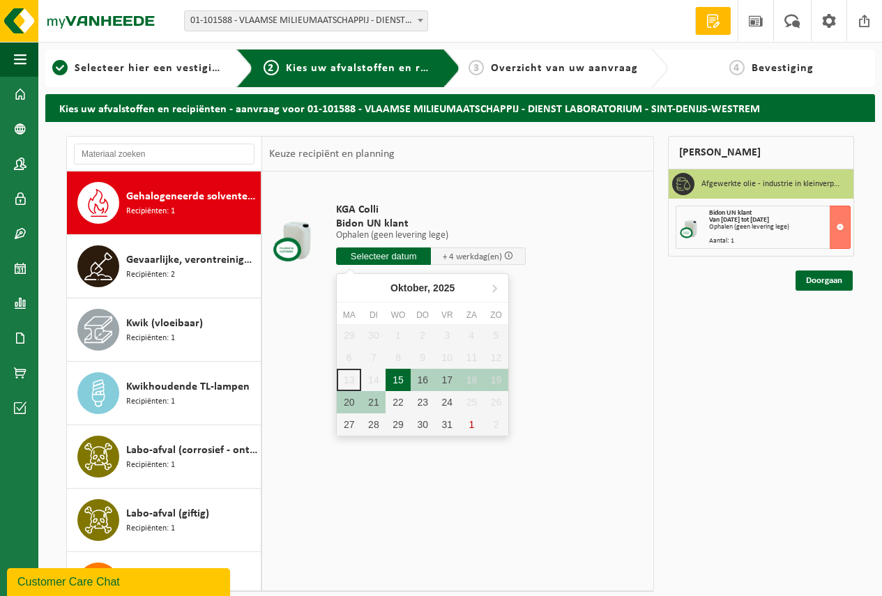
click at [395, 380] on div "15" at bounding box center [398, 380] width 24 height 22
type input "Van 2025-10-15"
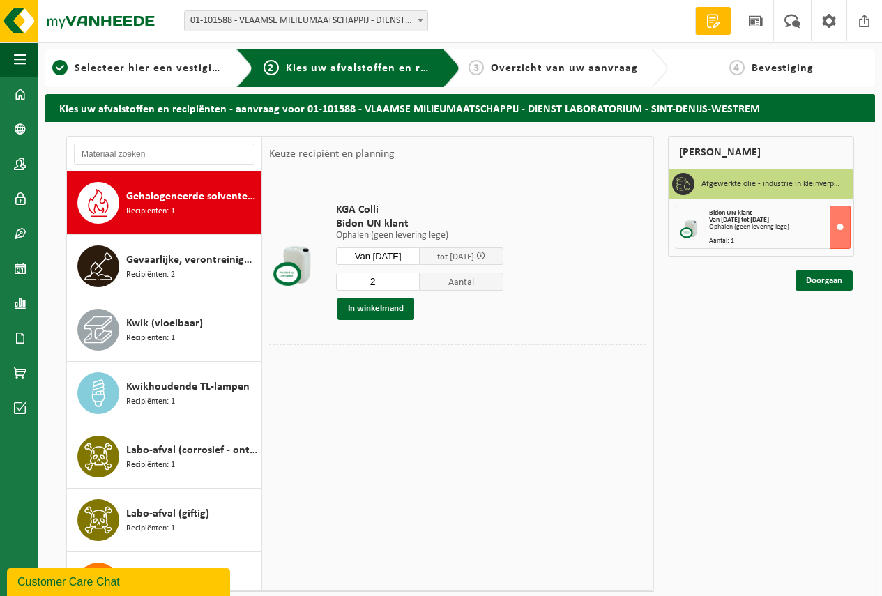
type input "2"
click at [418, 279] on input "2" at bounding box center [378, 282] width 84 height 18
click at [406, 303] on button "In winkelmand" at bounding box center [375, 309] width 77 height 22
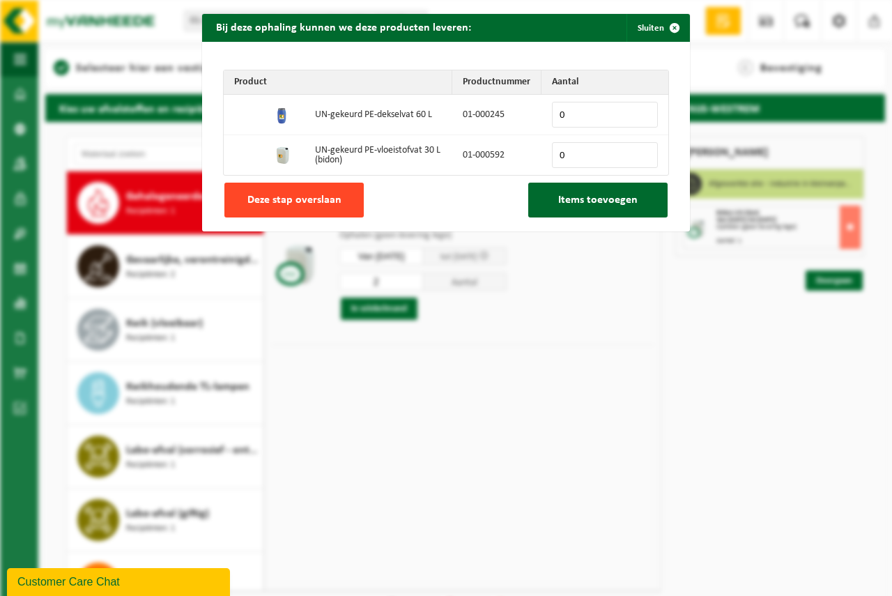
click at [308, 202] on span "Deze stap overslaan" at bounding box center [295, 200] width 94 height 11
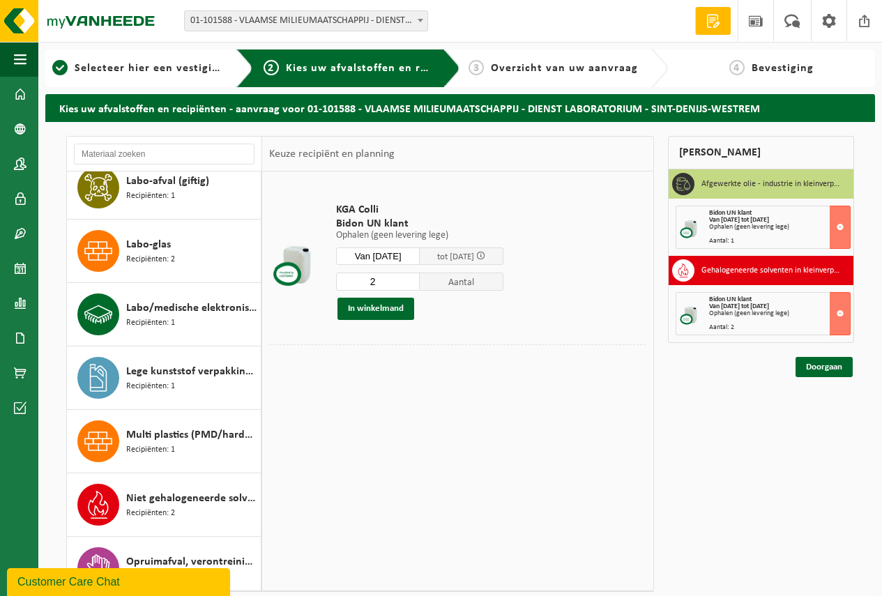
scroll to position [913, 0]
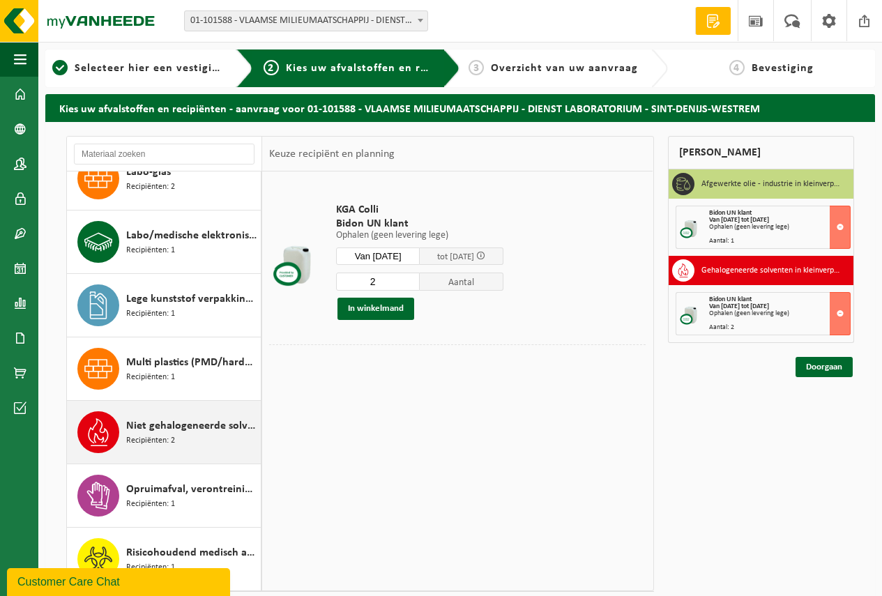
click at [174, 427] on span "Niet gehalogeneerde solventen - hoogcalorisch in kleinverpakking" at bounding box center [191, 426] width 131 height 17
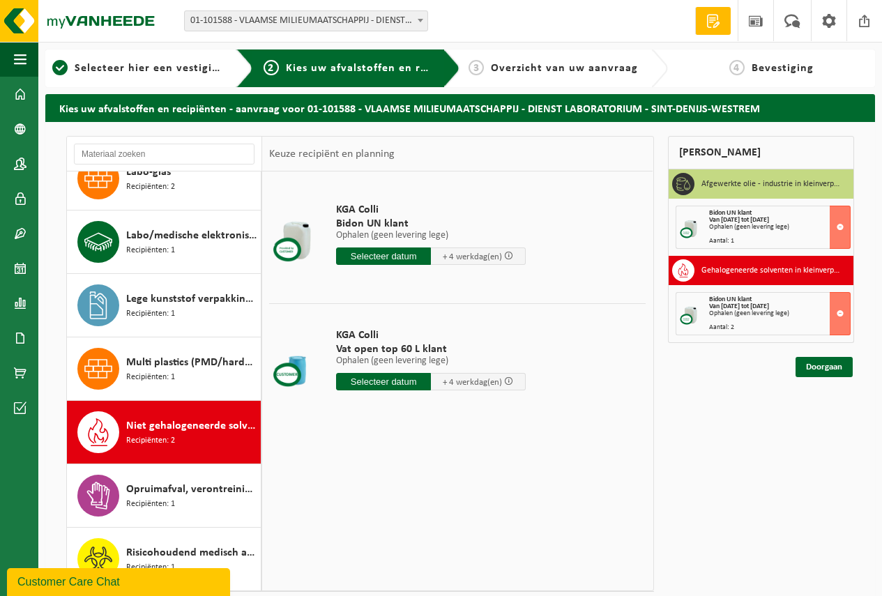
click at [395, 258] on input "text" at bounding box center [383, 256] width 95 height 17
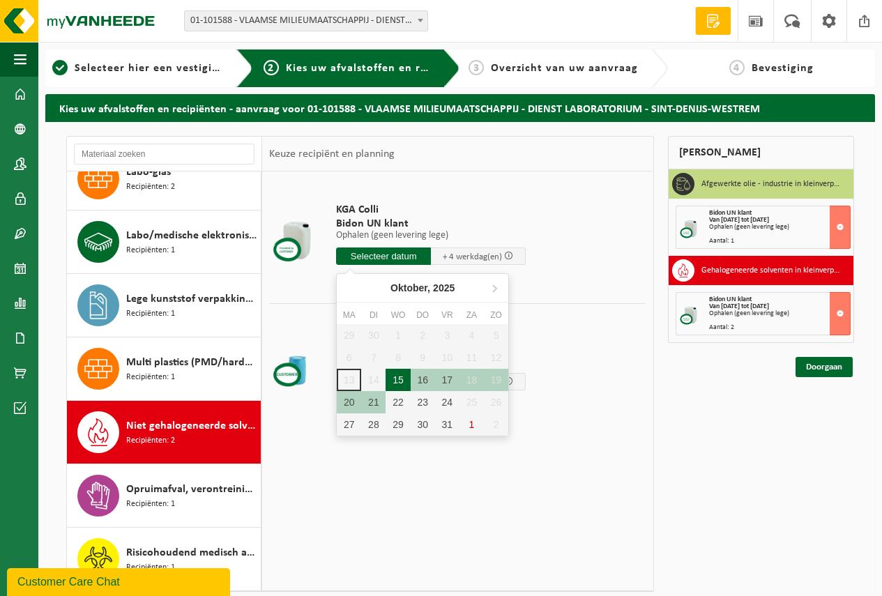
click at [399, 377] on div "15" at bounding box center [398, 380] width 24 height 22
type input "Van 2025-10-15"
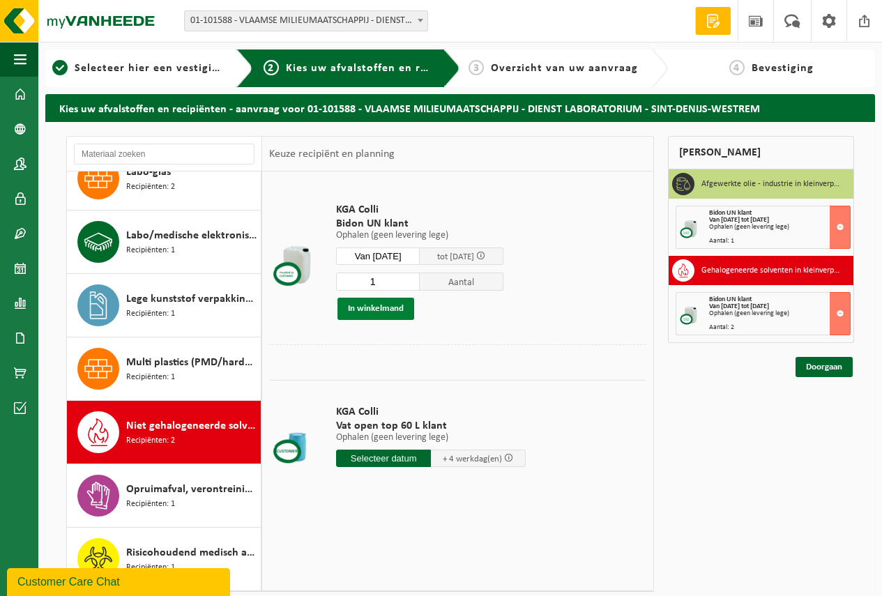
click at [390, 314] on button "In winkelmand" at bounding box center [375, 309] width 77 height 22
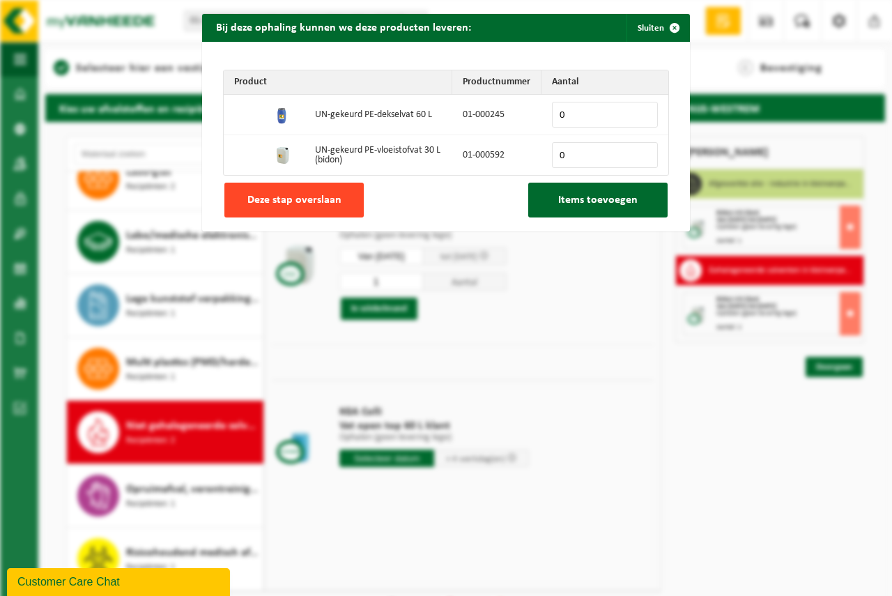
click at [300, 197] on span "Deze stap overslaan" at bounding box center [295, 200] width 94 height 11
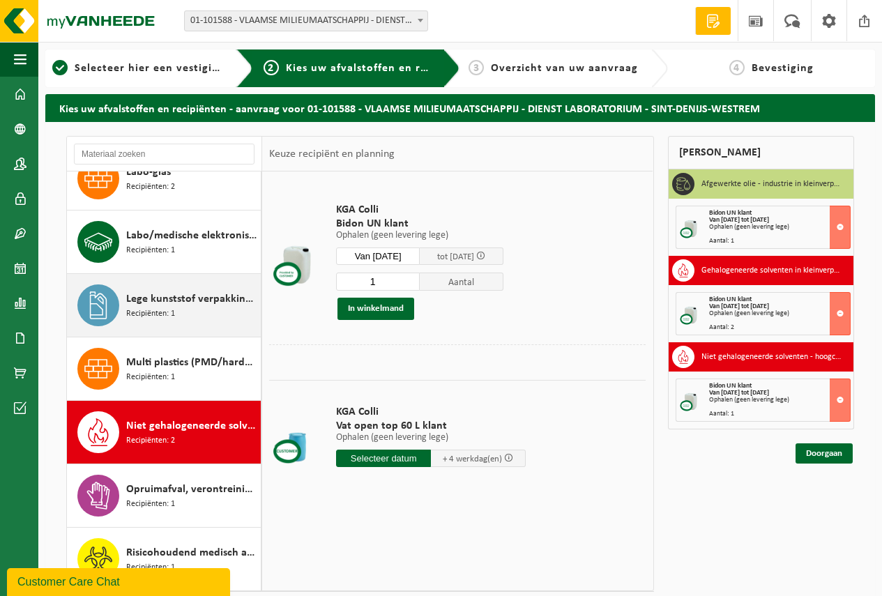
scroll to position [494, 0]
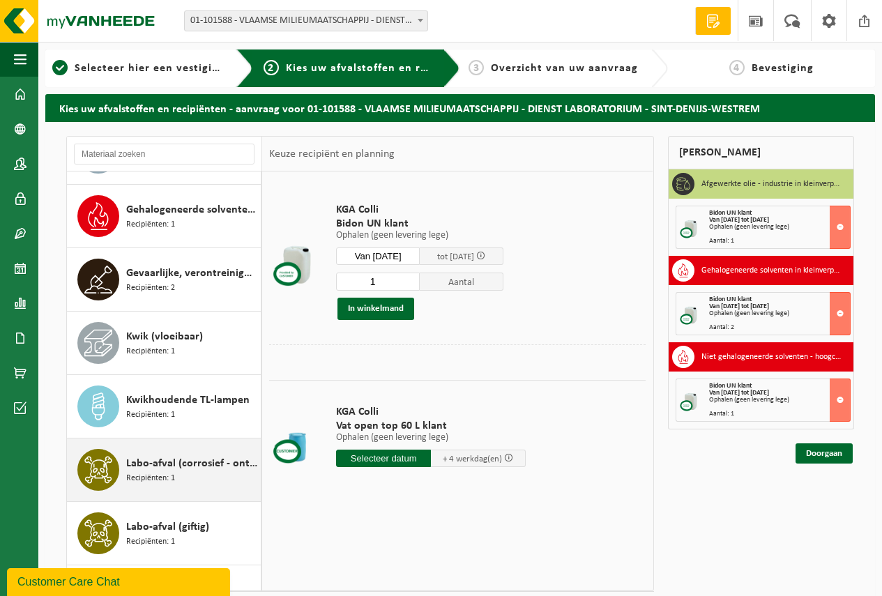
click at [172, 465] on span "Labo-afval (corrosief - ontvlambaar)" at bounding box center [191, 463] width 131 height 17
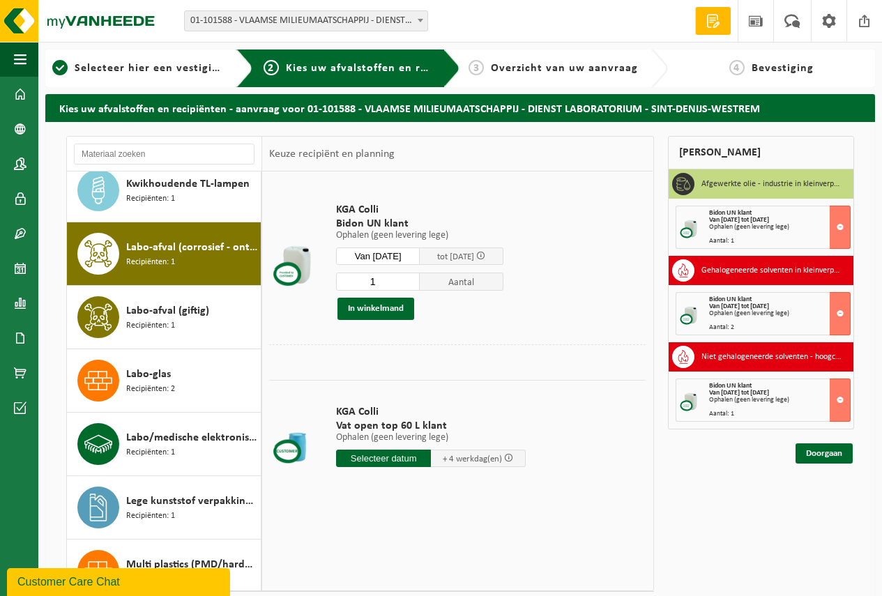
scroll to position [761, 0]
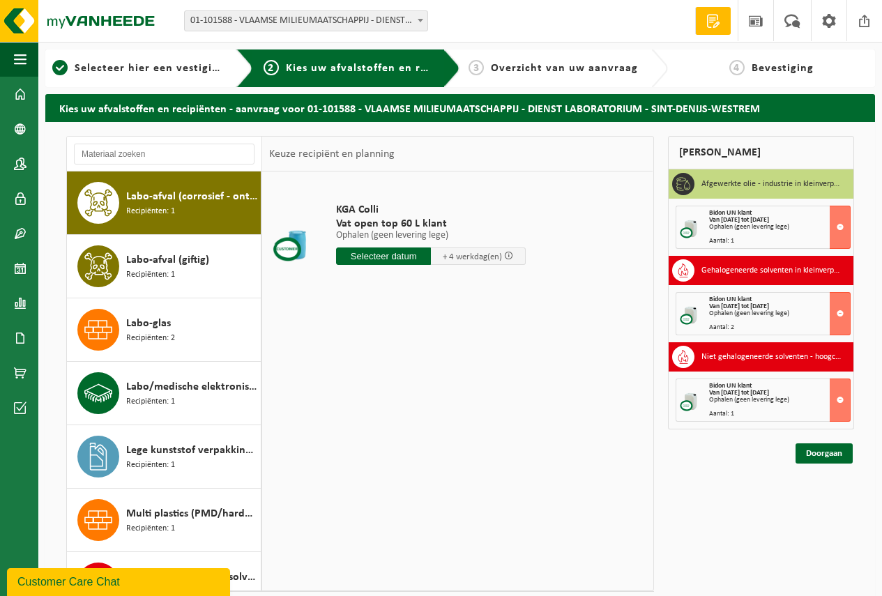
click at [373, 259] on input "text" at bounding box center [383, 256] width 95 height 17
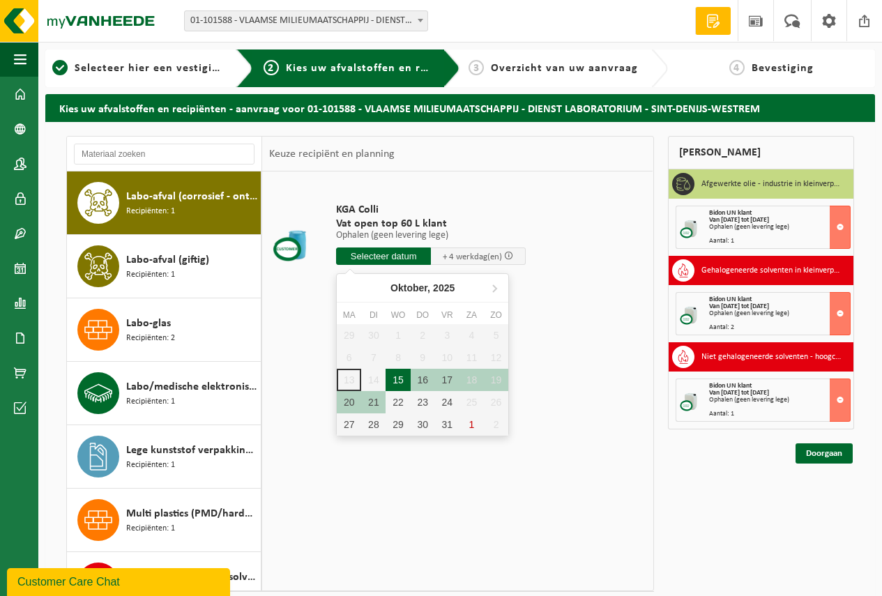
click at [399, 381] on div "15" at bounding box center [398, 380] width 24 height 22
type input "Van 2025-10-15"
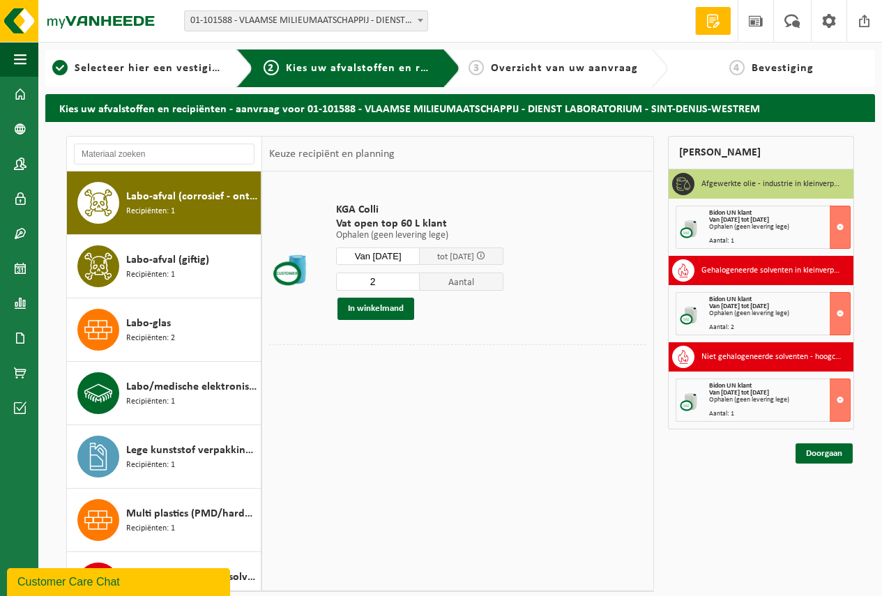
click at [420, 280] on input "2" at bounding box center [378, 282] width 84 height 18
type input "3"
click at [420, 280] on input "3" at bounding box center [378, 282] width 84 height 18
click at [392, 311] on button "In winkelmand" at bounding box center [375, 309] width 77 height 22
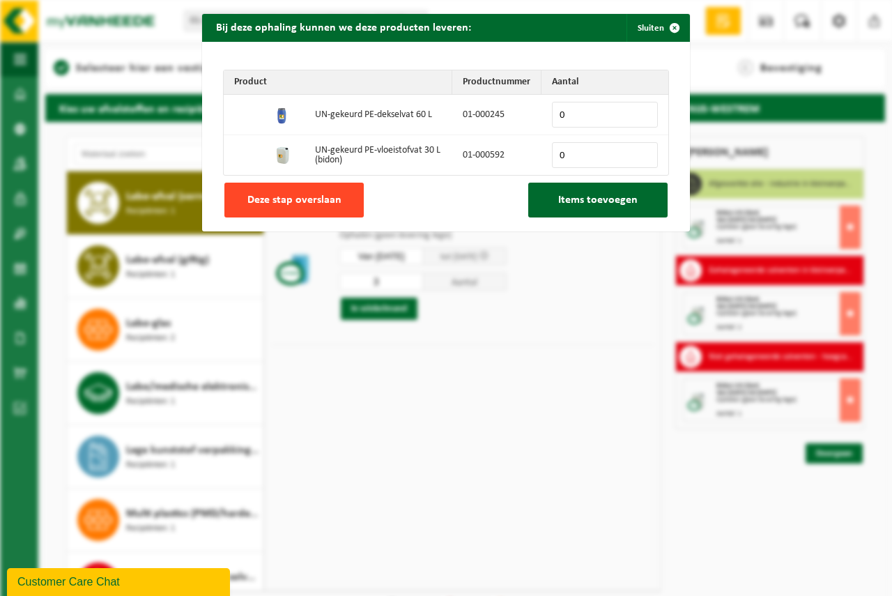
click at [299, 206] on span "Deze stap overslaan" at bounding box center [295, 200] width 94 height 11
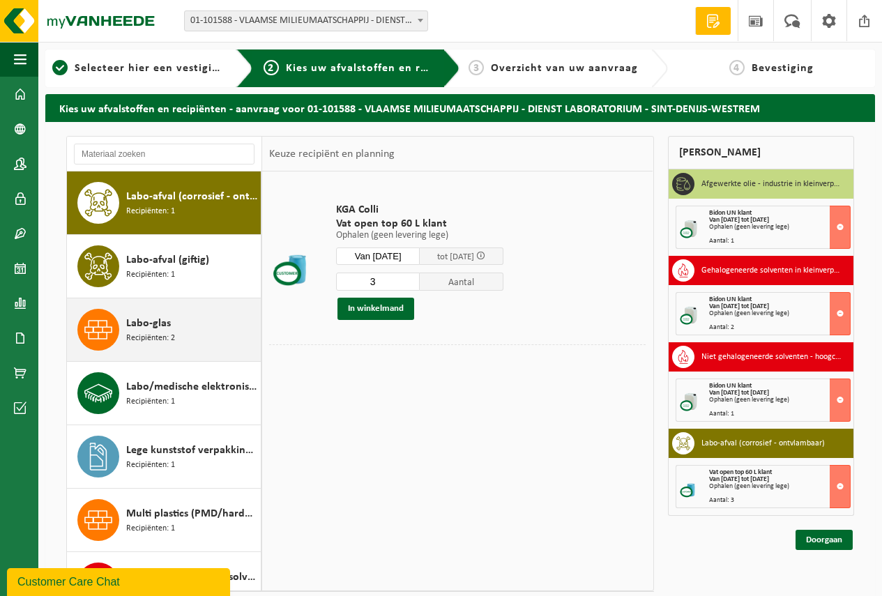
click at [176, 336] on div "Labo-glas Recipiënten: 2" at bounding box center [191, 330] width 131 height 42
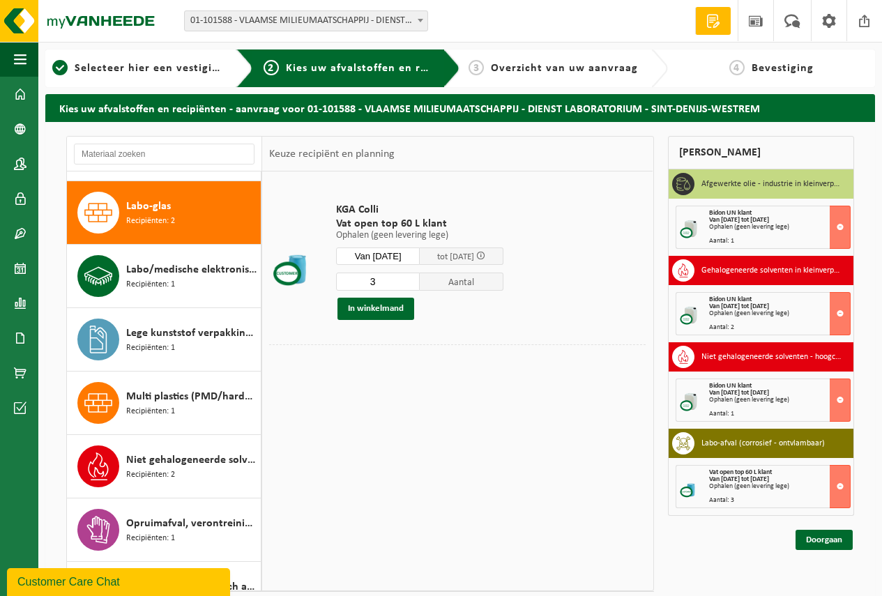
scroll to position [888, 0]
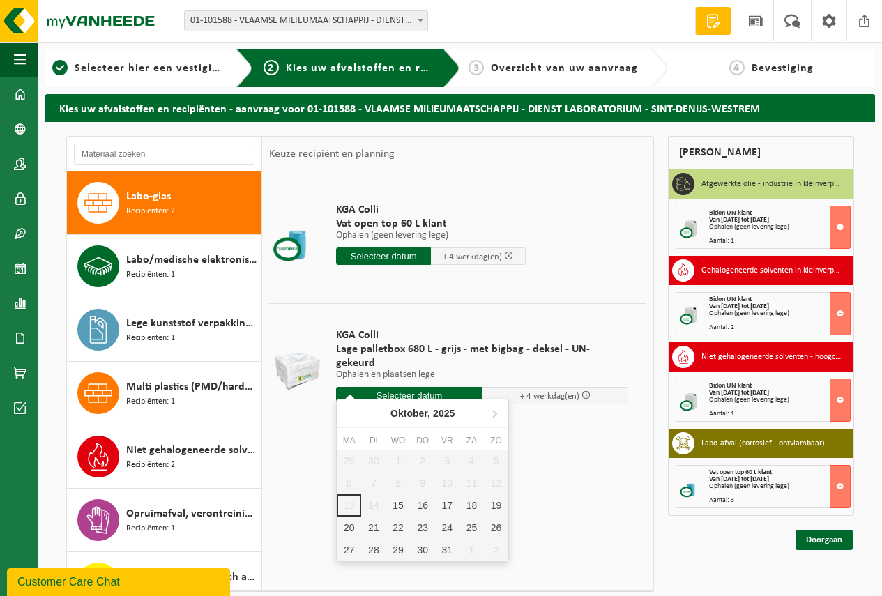
click at [367, 387] on input "text" at bounding box center [409, 395] width 146 height 17
click at [403, 500] on div "15" at bounding box center [398, 505] width 24 height 22
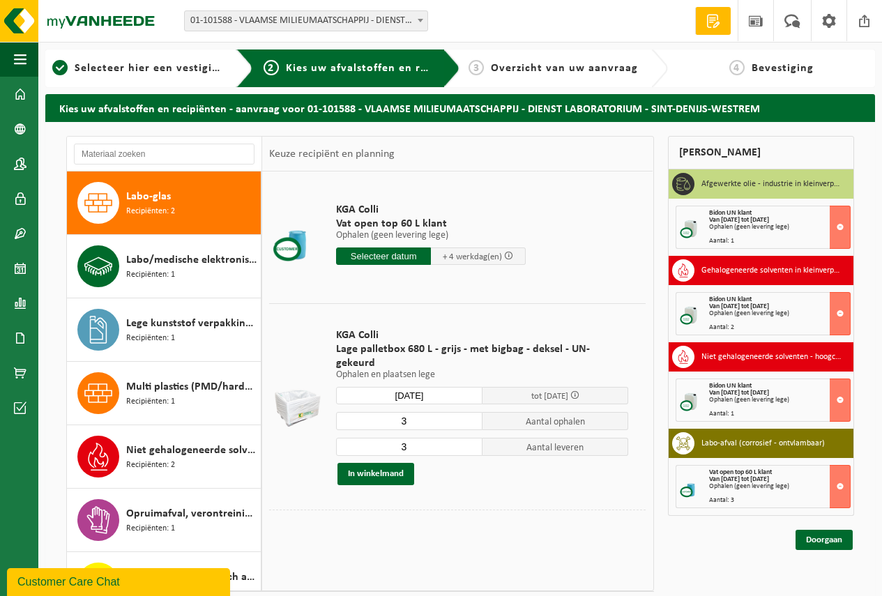
type input "Van 2025-10-15"
click at [397, 463] on button "In winkelmand" at bounding box center [375, 474] width 77 height 22
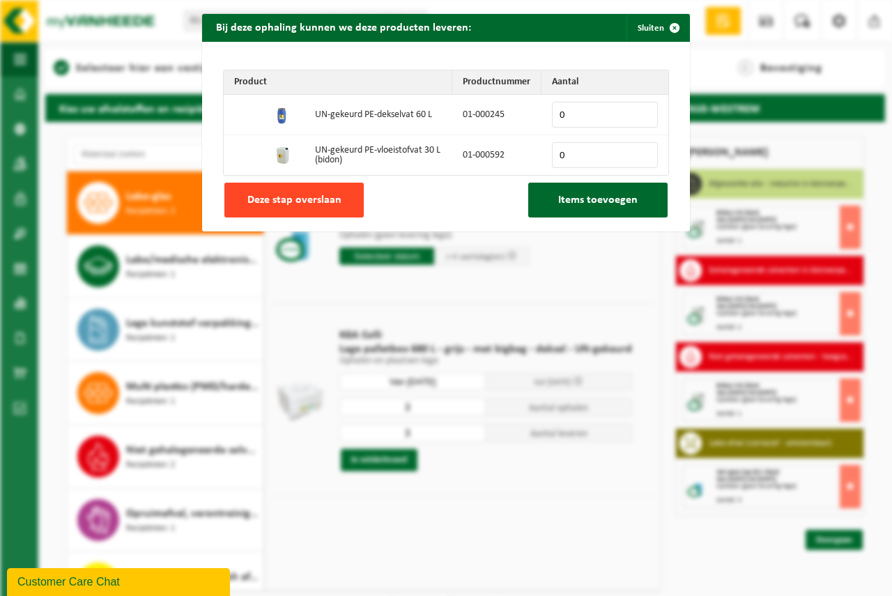
click at [295, 203] on span "Deze stap overslaan" at bounding box center [295, 200] width 94 height 11
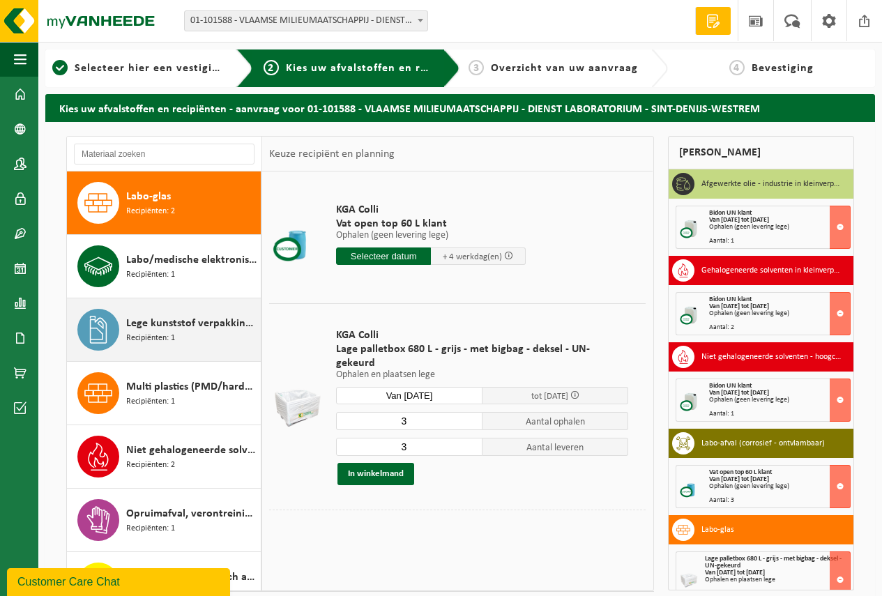
click at [132, 334] on span "Recipiënten: 1" at bounding box center [150, 338] width 49 height 13
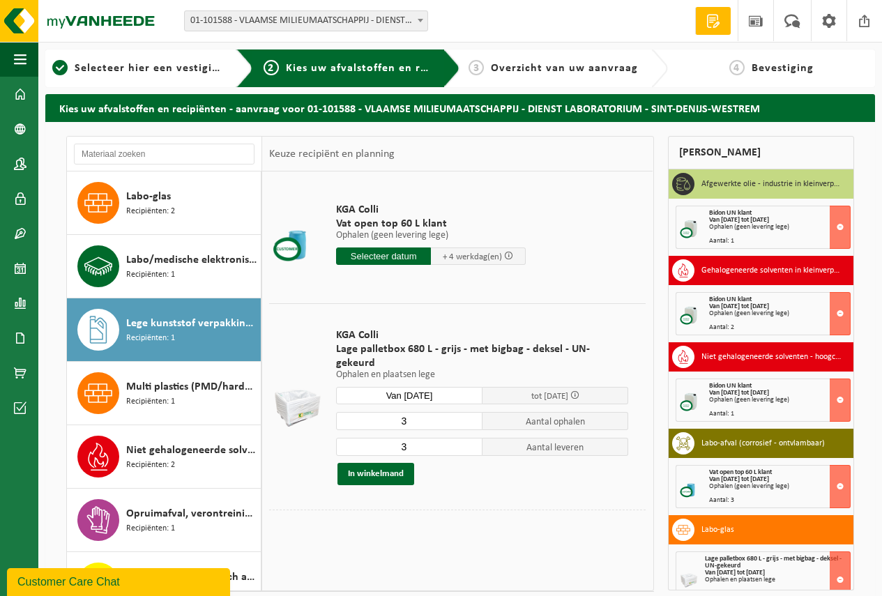
scroll to position [913, 0]
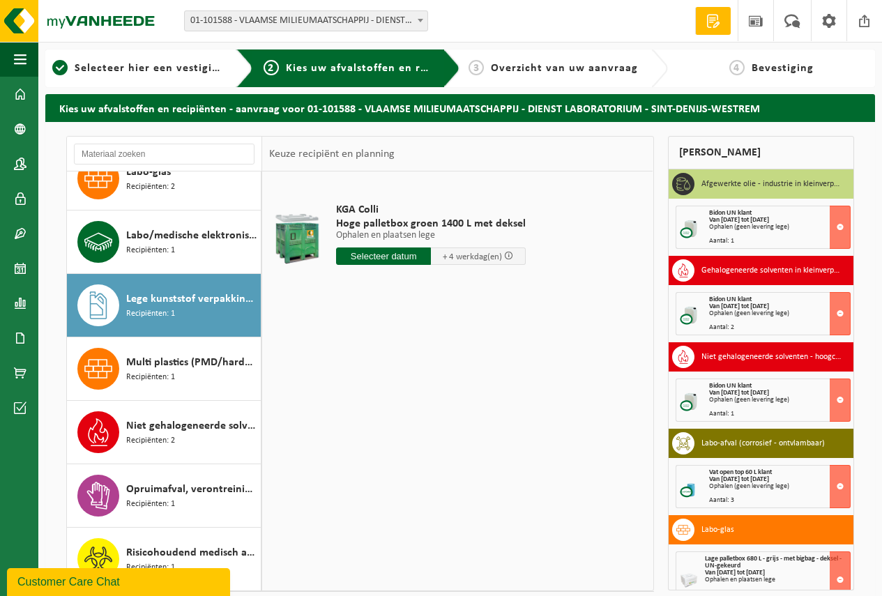
click at [356, 254] on input "text" at bounding box center [383, 256] width 95 height 17
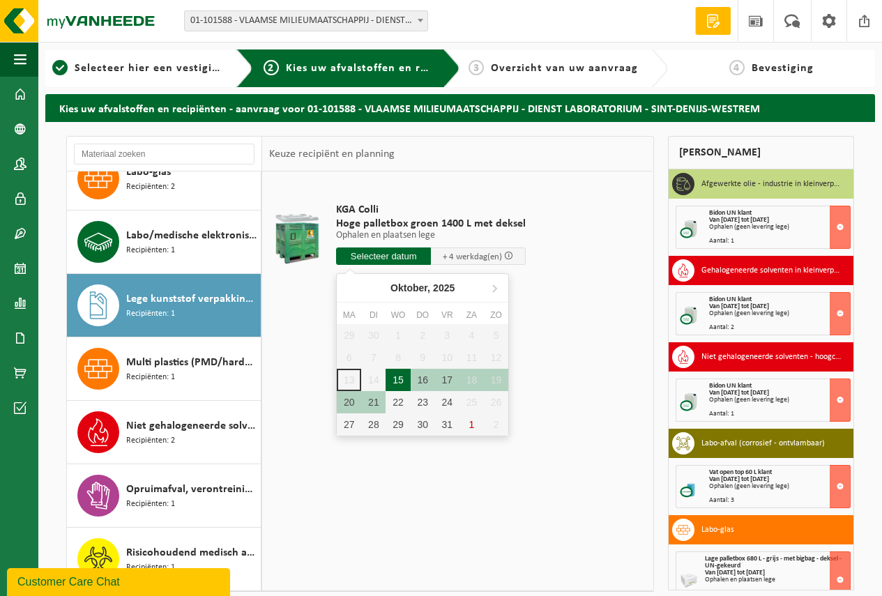
click at [390, 380] on div "15" at bounding box center [398, 380] width 24 height 22
type input "Van 2025-10-15"
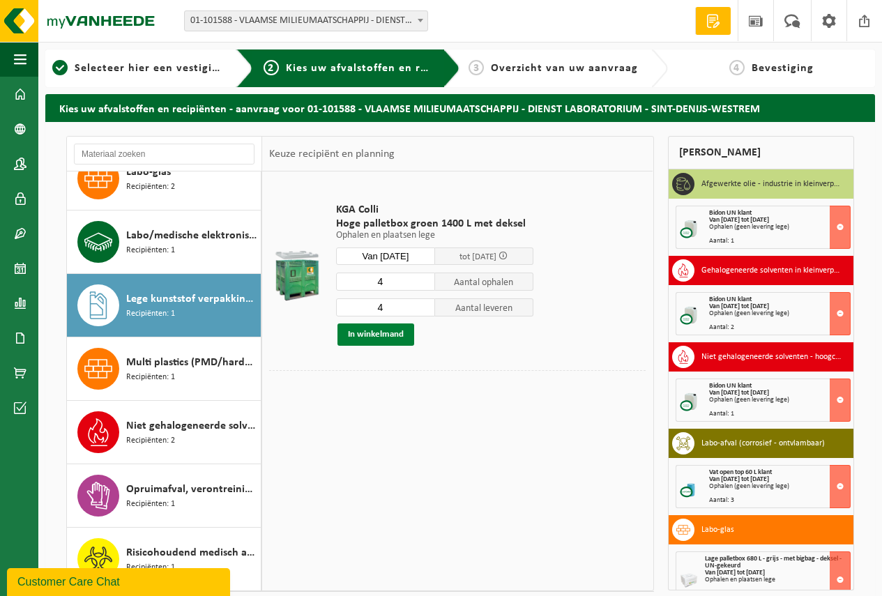
click at [391, 333] on button "In winkelmand" at bounding box center [375, 334] width 77 height 22
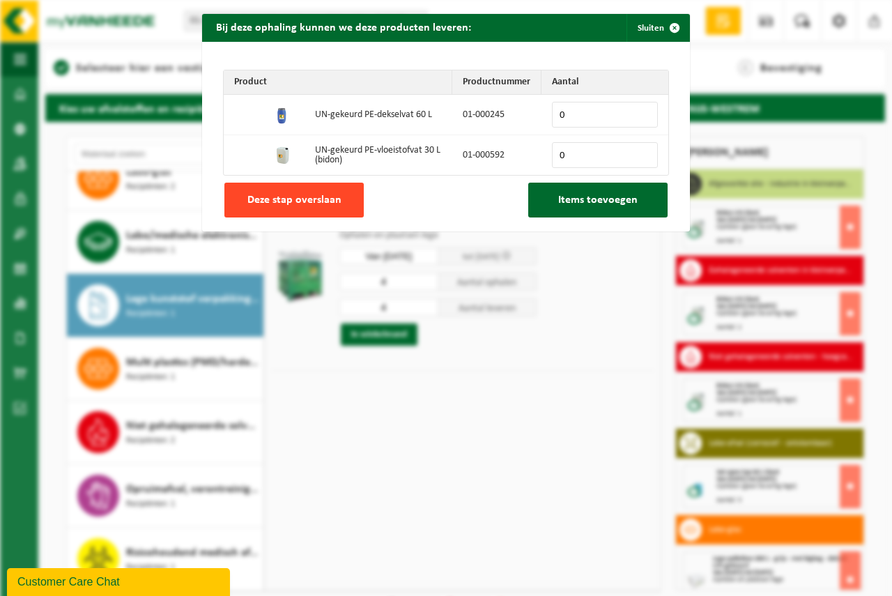
click at [303, 199] on span "Deze stap overslaan" at bounding box center [295, 200] width 94 height 11
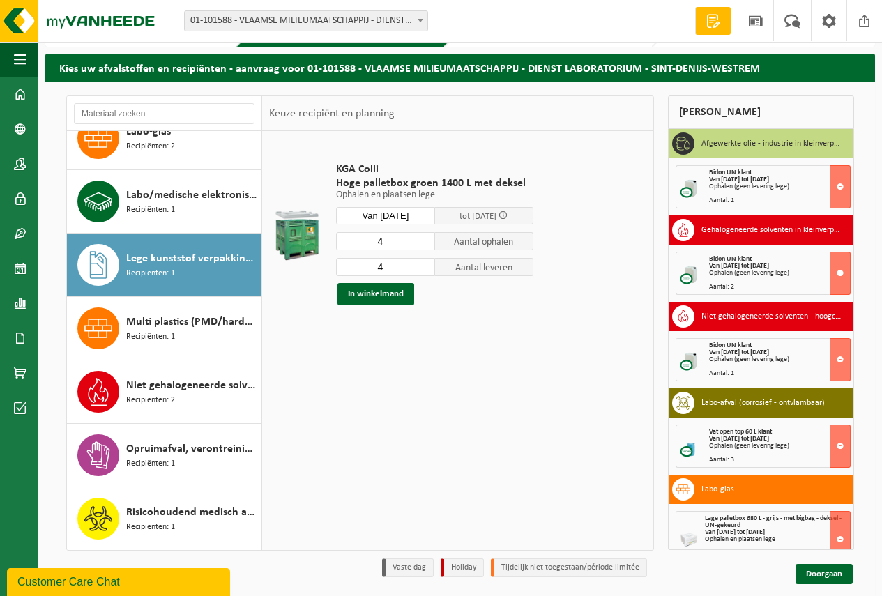
scroll to position [85, 0]
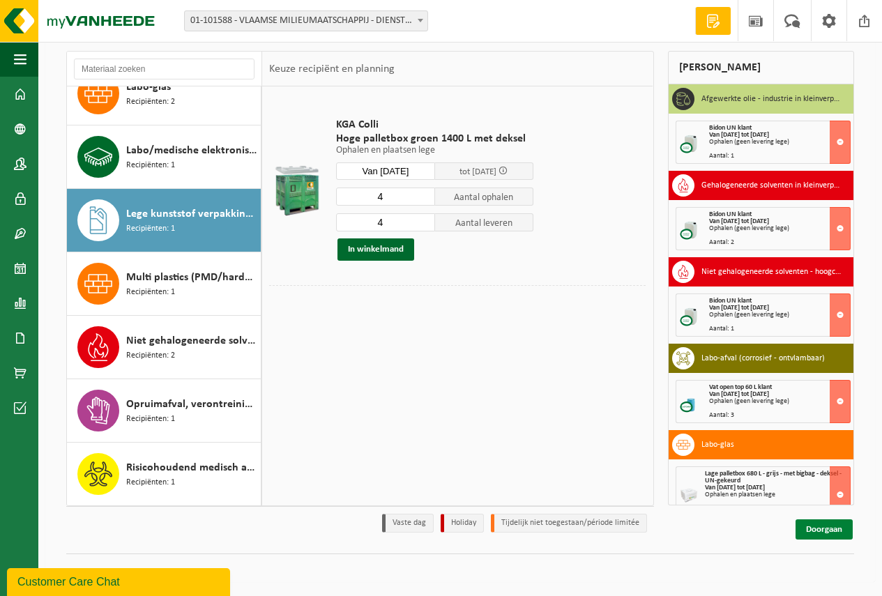
click at [823, 526] on link "Doorgaan" at bounding box center [823, 529] width 57 height 20
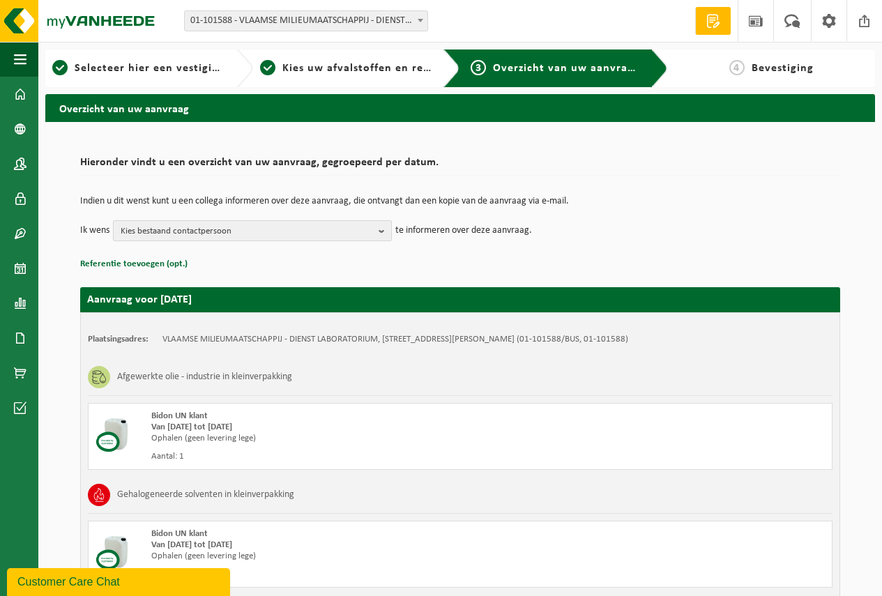
click at [189, 228] on span "Kies bestaand contactpersoon" at bounding box center [247, 231] width 252 height 21
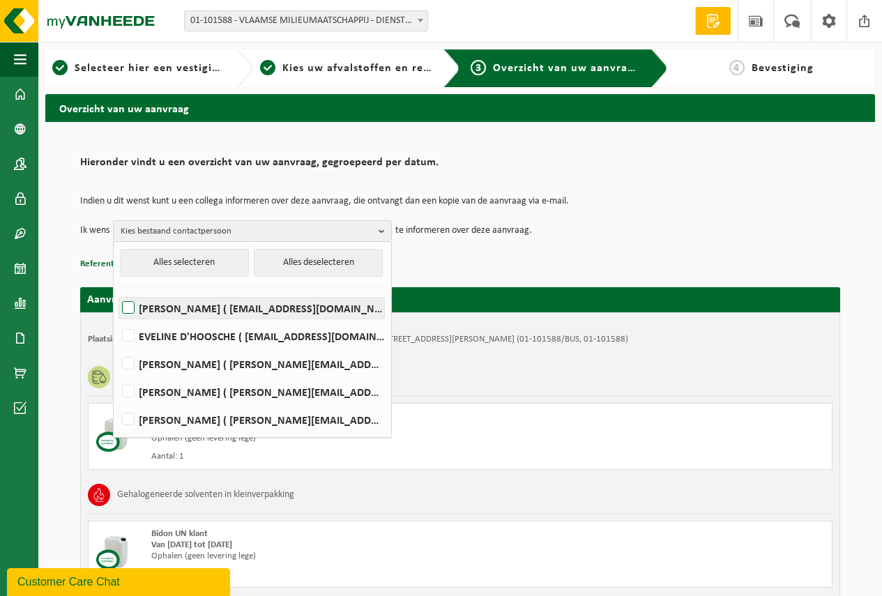
click at [199, 302] on label "[PERSON_NAME] ( [EMAIL_ADDRESS][DOMAIN_NAME] )" at bounding box center [251, 308] width 265 height 21
click at [117, 291] on input "[PERSON_NAME] ( [EMAIL_ADDRESS][DOMAIN_NAME] )" at bounding box center [116, 290] width 1 height 1
checkbox input "true"
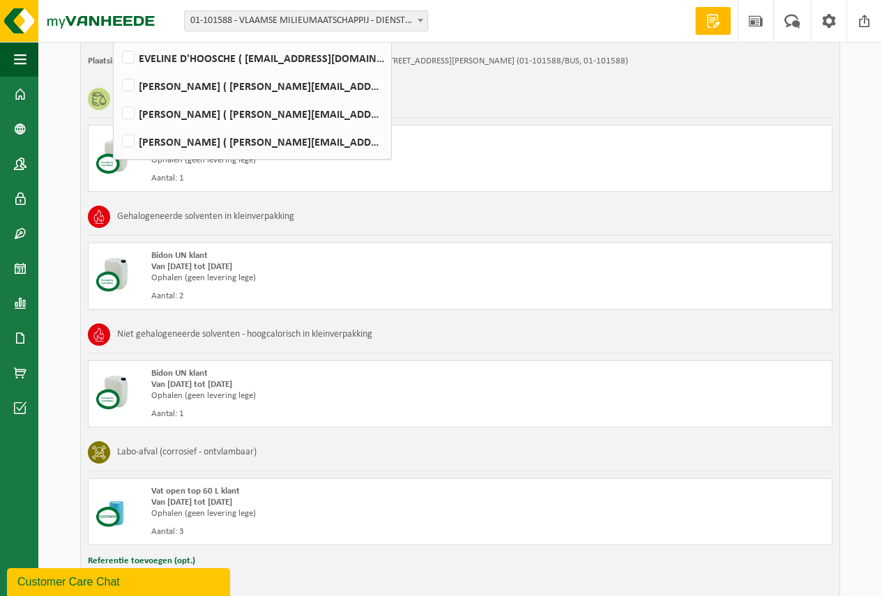
scroll to position [279, 0]
click at [871, 426] on div "Hieronder vindt u een overzicht van uw aanvraag, gegroepeerd per datum. Indien …" at bounding box center [460, 428] width 830 height 1171
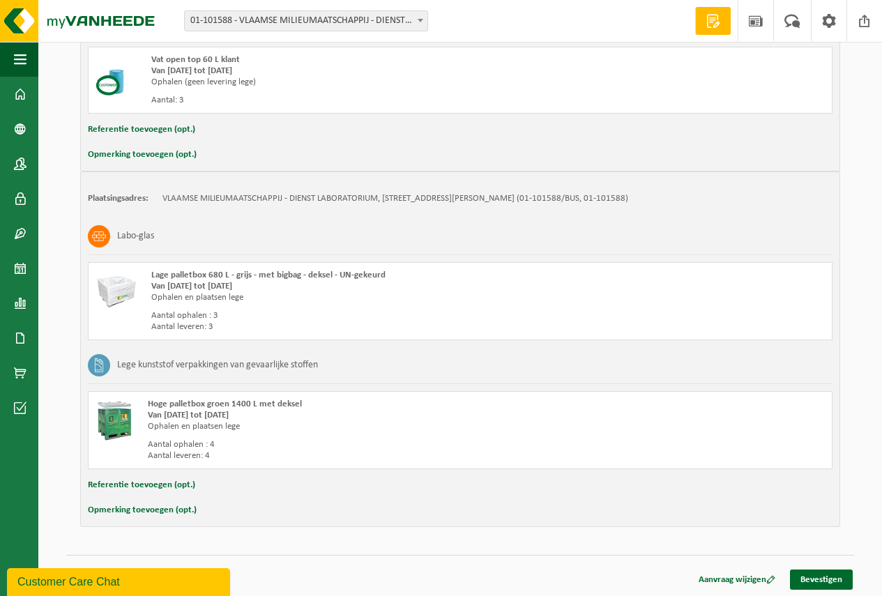
scroll to position [711, 0]
click at [833, 576] on link "Bevestigen" at bounding box center [821, 578] width 63 height 20
